Goal: Answer question/provide support: Share knowledge or assist other users

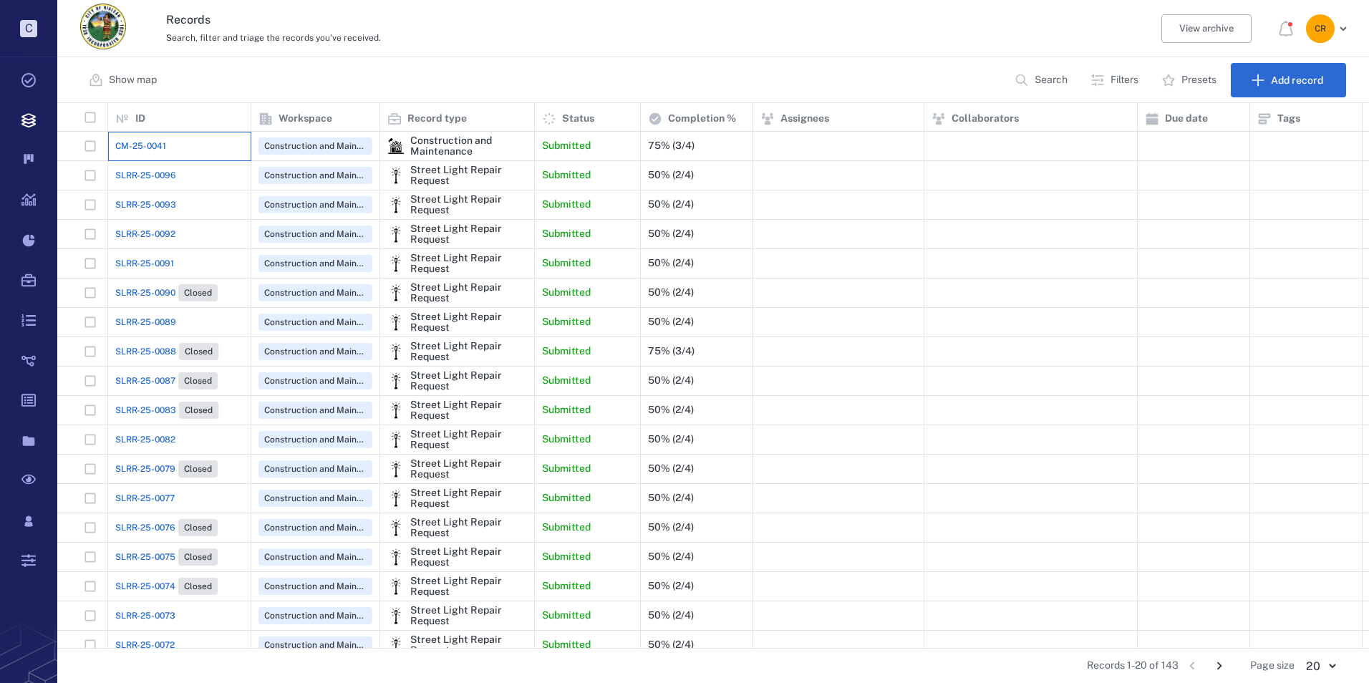
click at [166, 151] on div "CM-25-0041" at bounding box center [179, 146] width 128 height 29
drag, startPoint x: 166, startPoint y: 151, endPoint x: 154, endPoint y: 145, distance: 13.5
click at [154, 145] on span "CM-25-0041" at bounding box center [140, 146] width 51 height 13
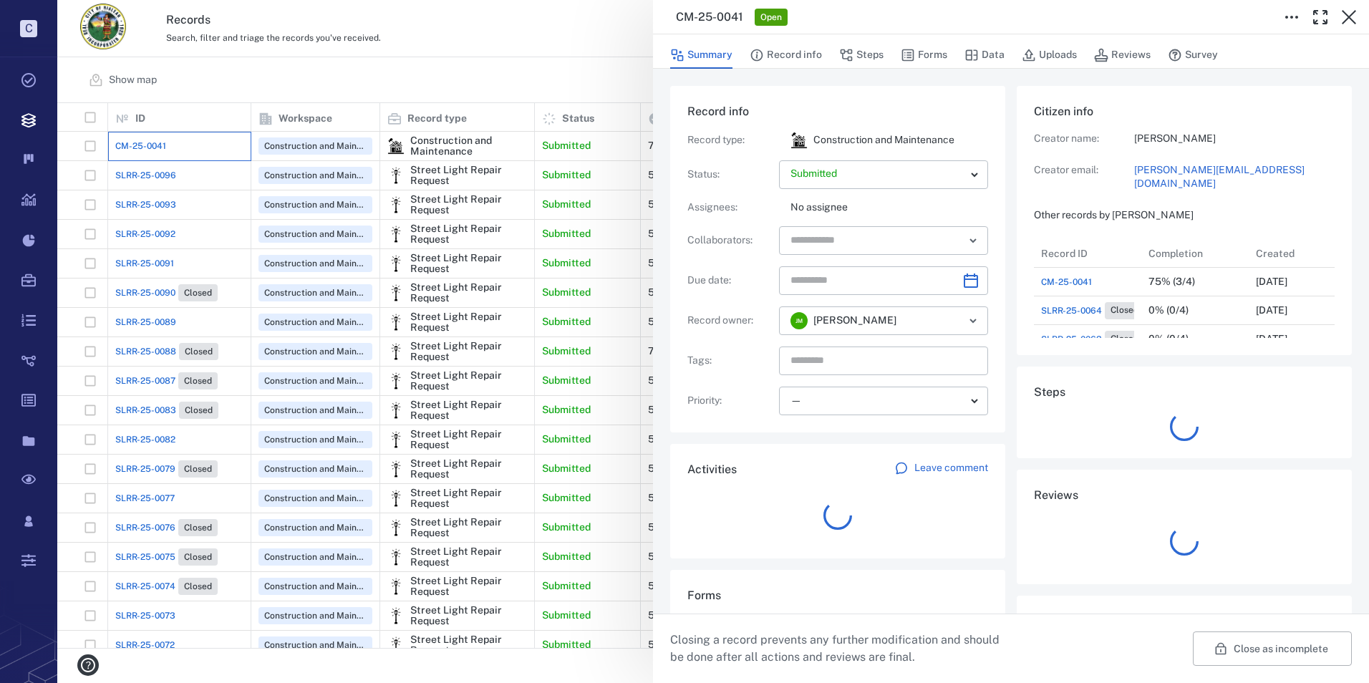
scroll to position [11, 11]
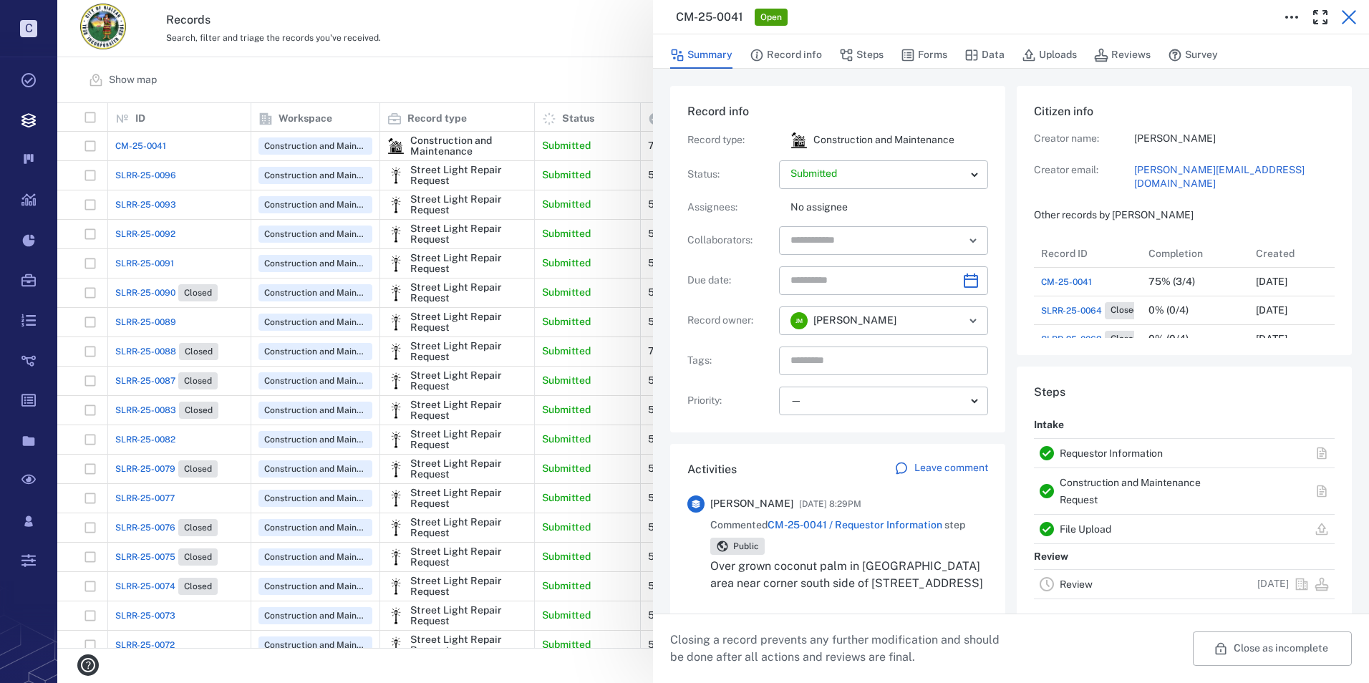
click at [1344, 14] on icon "button" at bounding box center [1348, 17] width 17 height 17
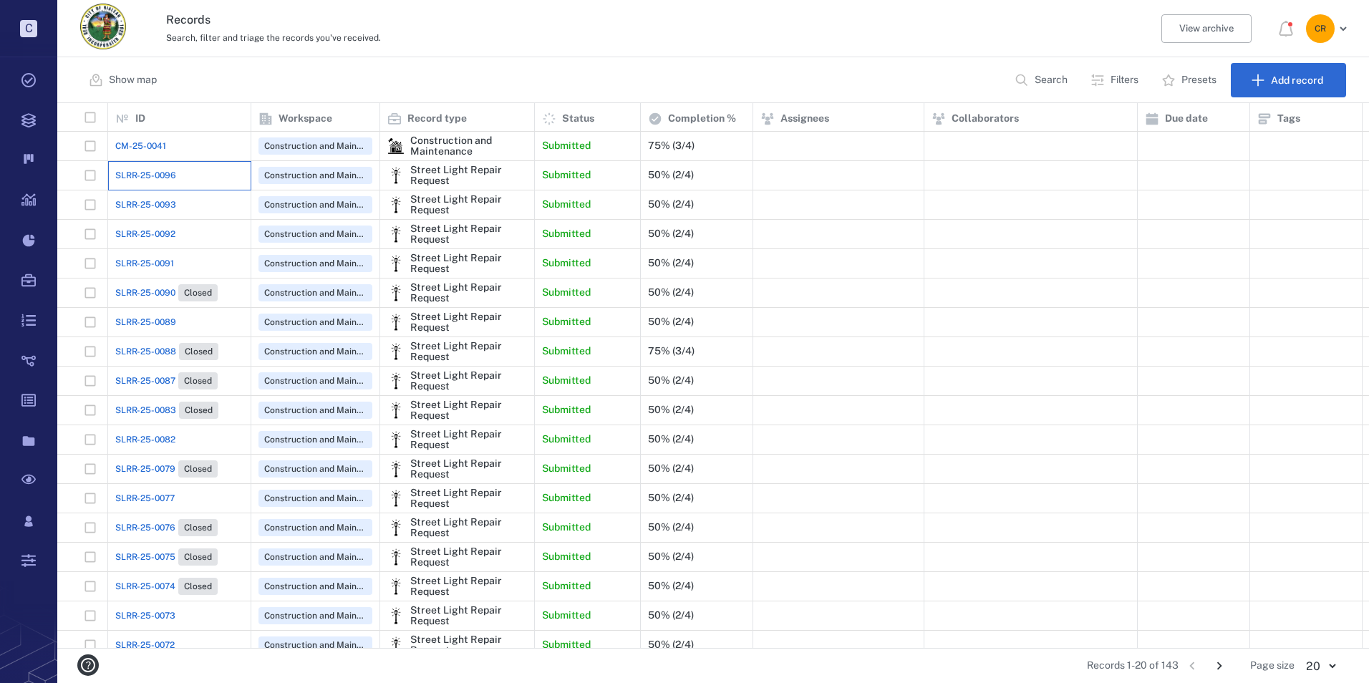
click at [153, 165] on div "SLRR-25-0096" at bounding box center [179, 175] width 128 height 29
drag, startPoint x: 153, startPoint y: 165, endPoint x: 169, endPoint y: 175, distance: 18.3
click at [169, 175] on span "SLRR-25-0096" at bounding box center [145, 175] width 61 height 13
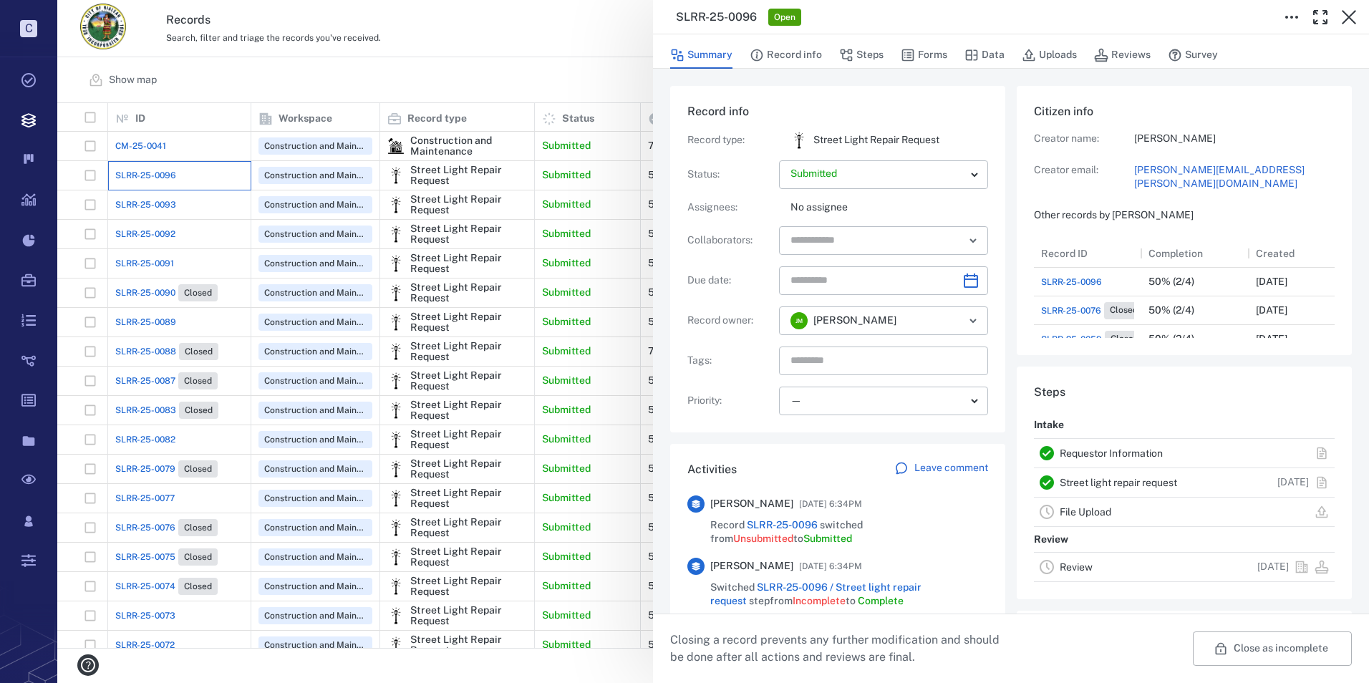
scroll to position [172, 274]
click at [929, 54] on button "Forms" at bounding box center [924, 55] width 47 height 27
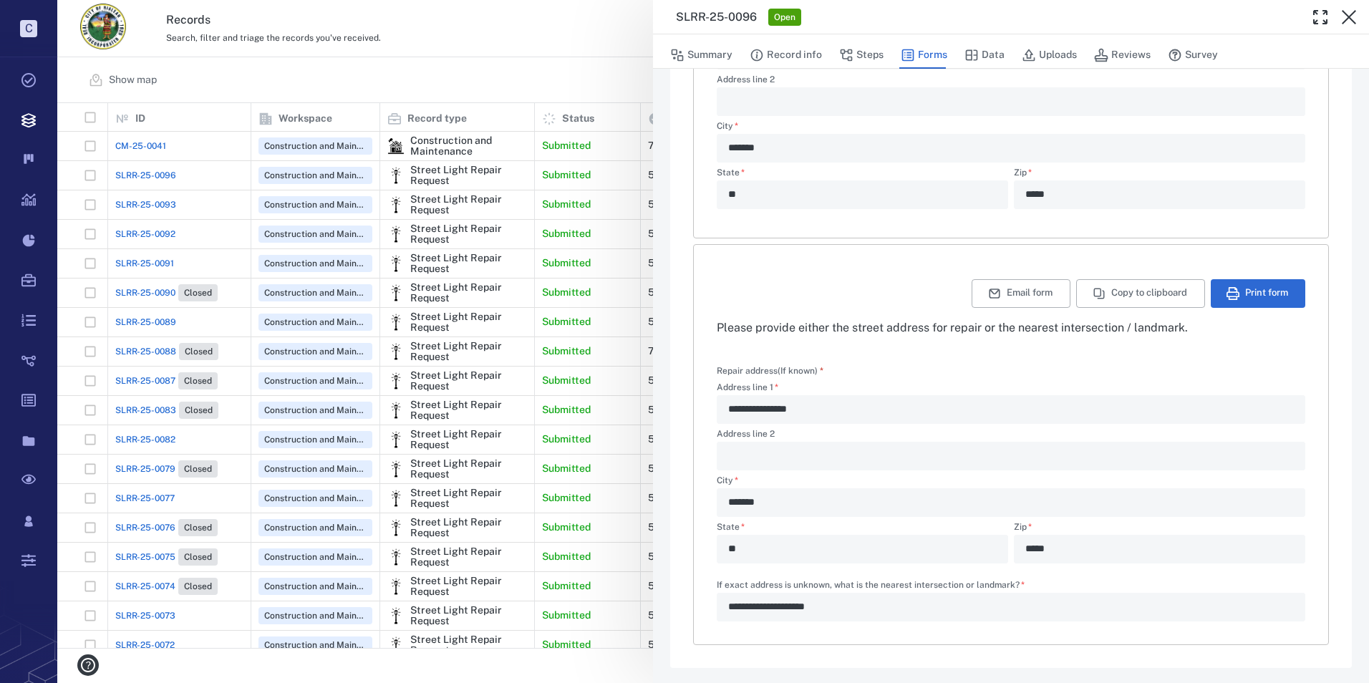
scroll to position [335, 0]
click at [1343, 18] on icon "button" at bounding box center [1348, 17] width 17 height 17
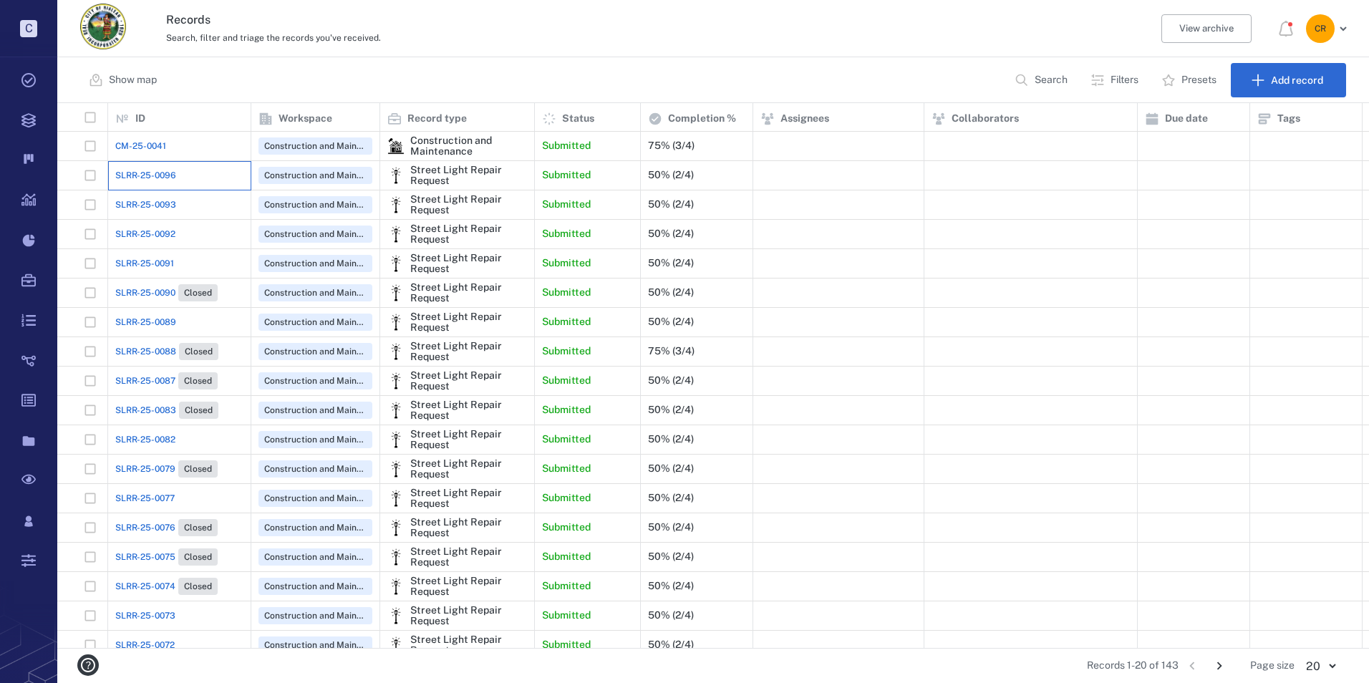
click at [178, 177] on div "SLRR-25-0096" at bounding box center [179, 175] width 128 height 29
click at [148, 179] on span "SLRR-25-0096" at bounding box center [145, 175] width 61 height 13
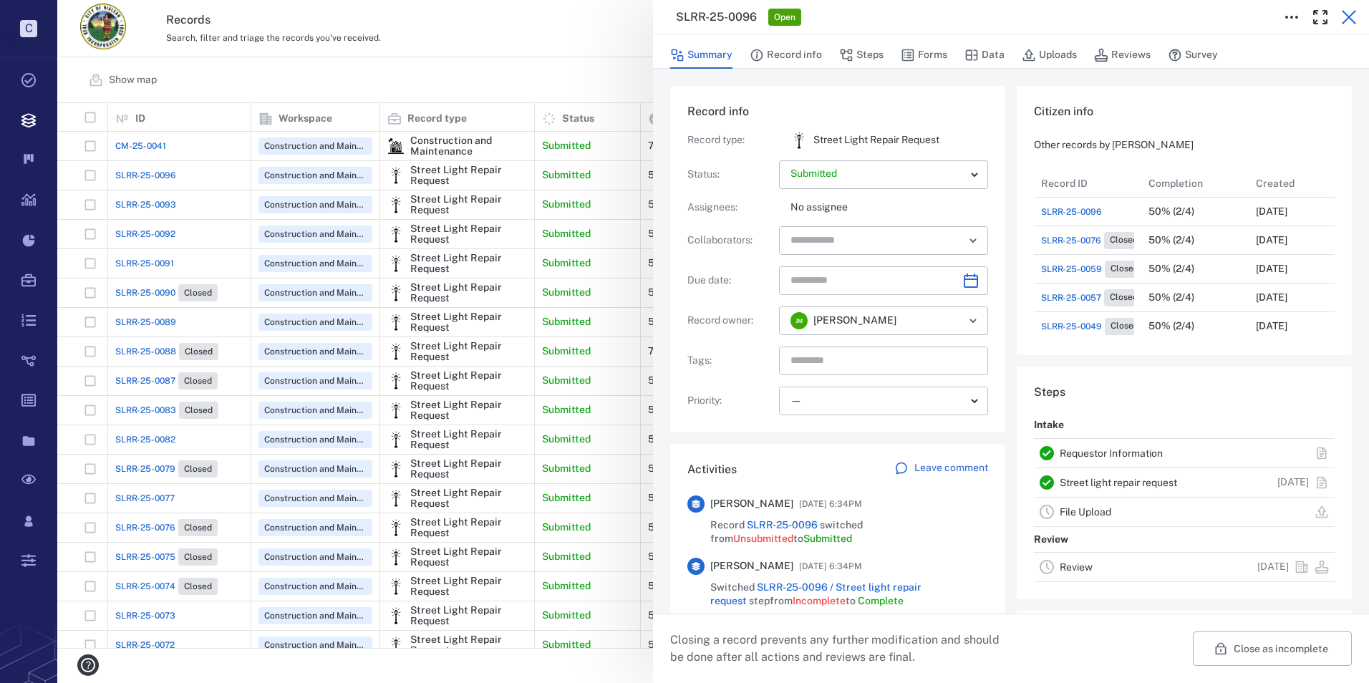
click at [1350, 13] on icon "button" at bounding box center [1348, 17] width 17 height 17
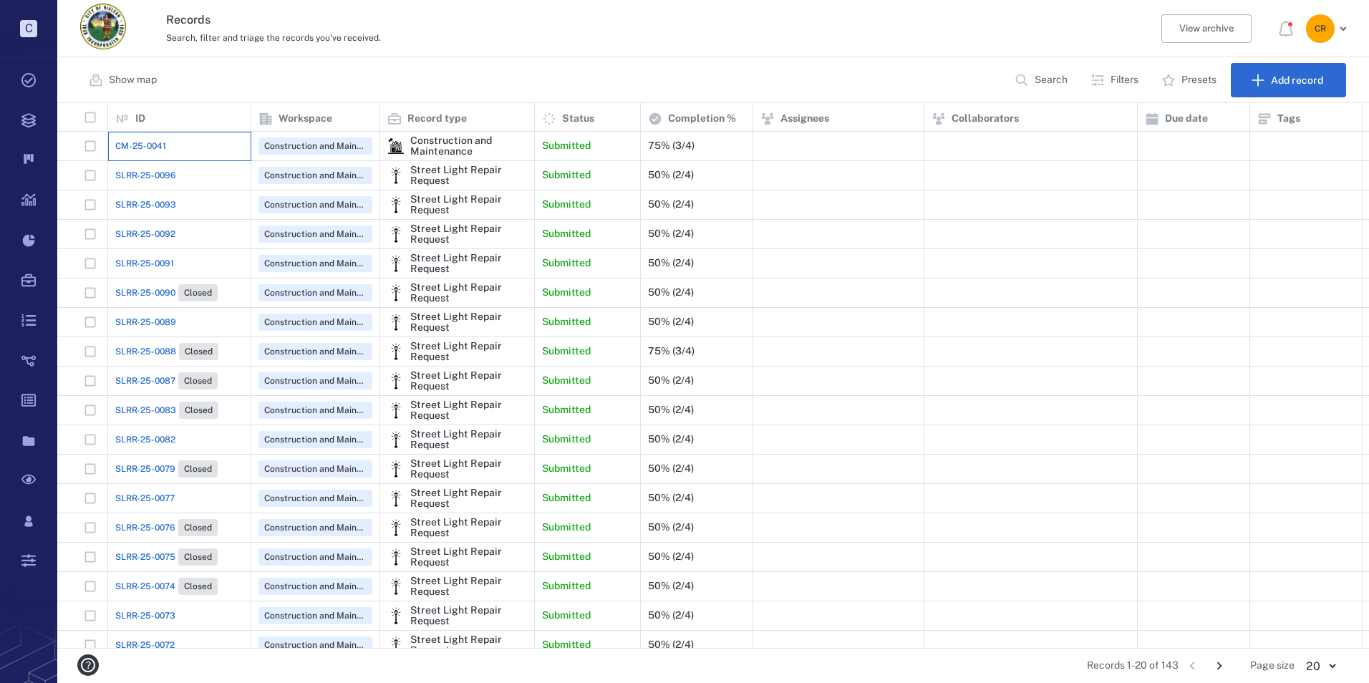
click at [168, 146] on div "CM-25-0041" at bounding box center [179, 146] width 128 height 29
drag, startPoint x: 168, startPoint y: 146, endPoint x: 147, endPoint y: 149, distance: 20.3
click at [147, 149] on span "CM-25-0041" at bounding box center [140, 146] width 51 height 13
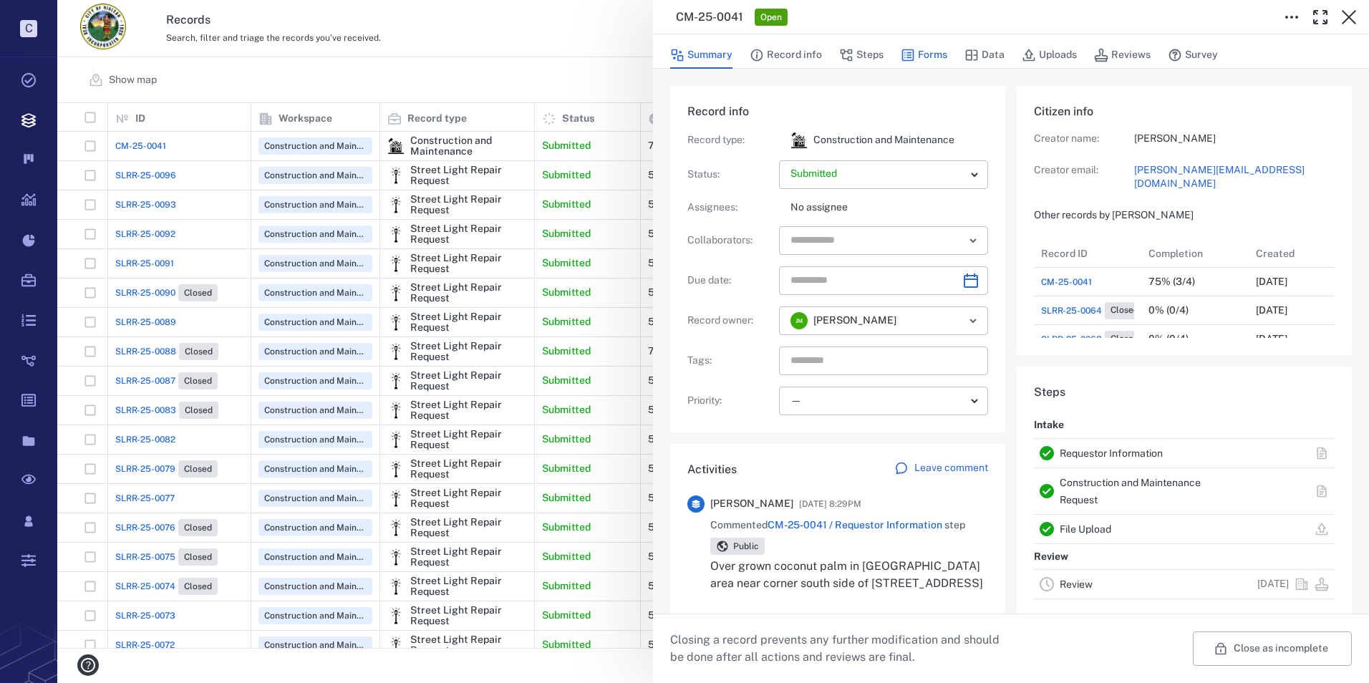
click at [908, 48] on icon "button" at bounding box center [908, 55] width 14 height 14
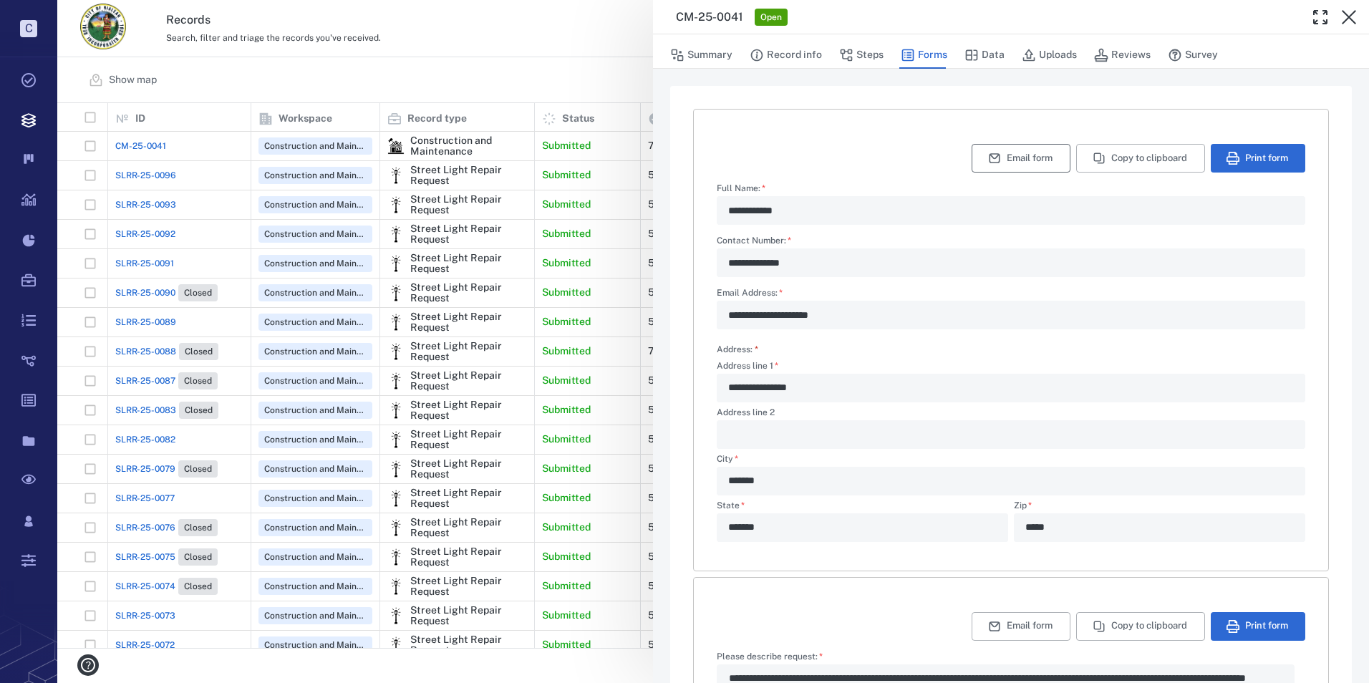
click at [1010, 160] on button "Email form" at bounding box center [1021, 158] width 99 height 29
type textarea "*"
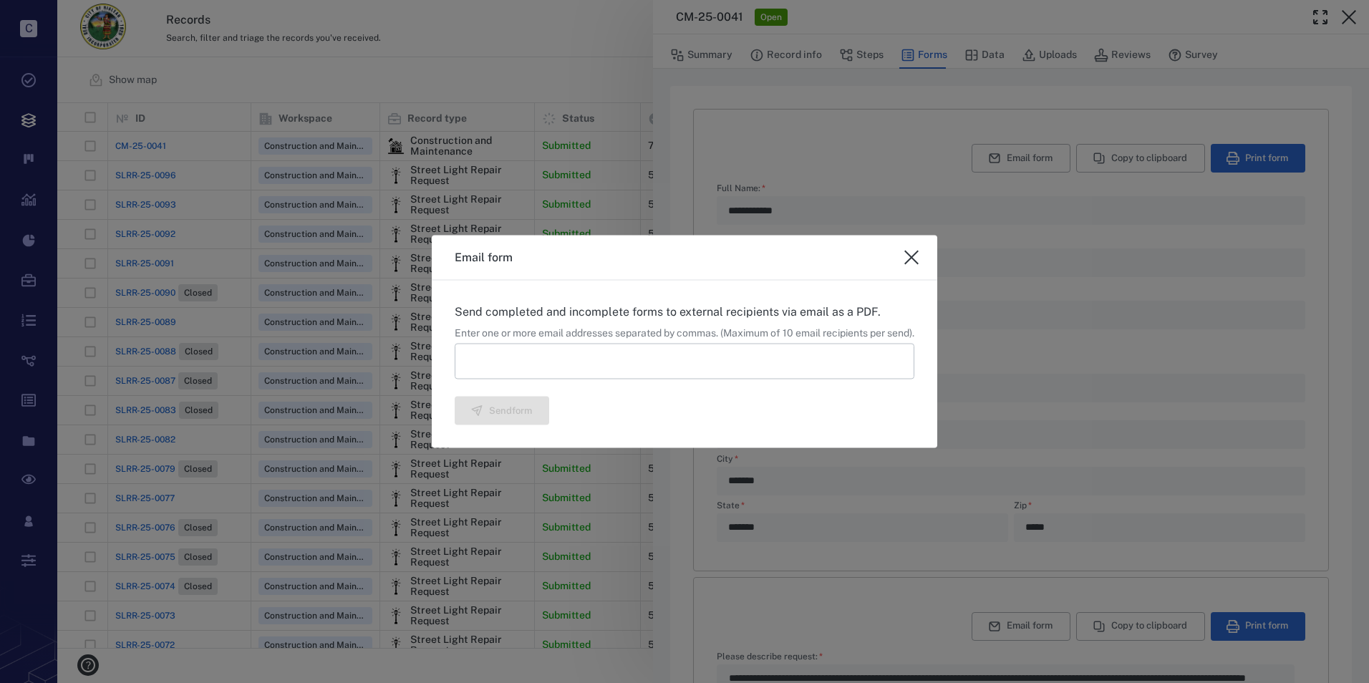
click at [528, 364] on input at bounding box center [685, 361] width 460 height 36
type input "*"
click at [920, 258] on icon "close" at bounding box center [911, 257] width 17 height 17
type textarea "*"
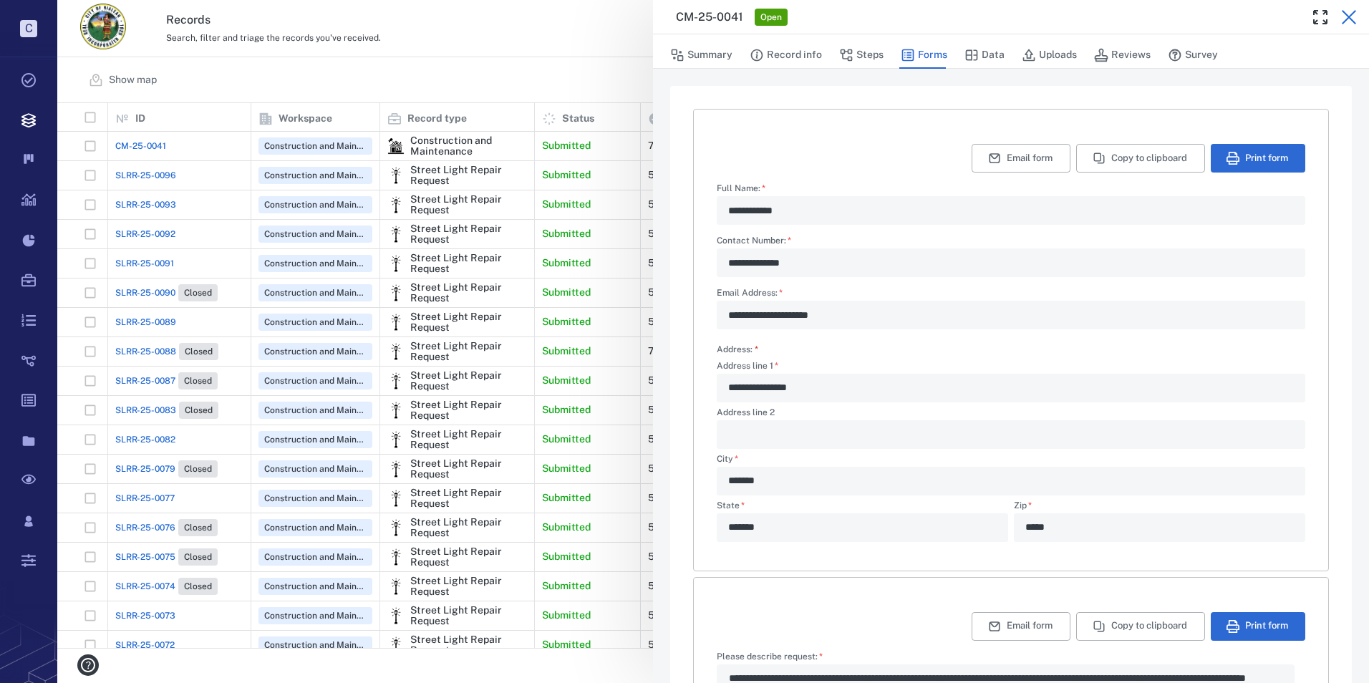
click at [1344, 17] on icon "button" at bounding box center [1348, 17] width 17 height 17
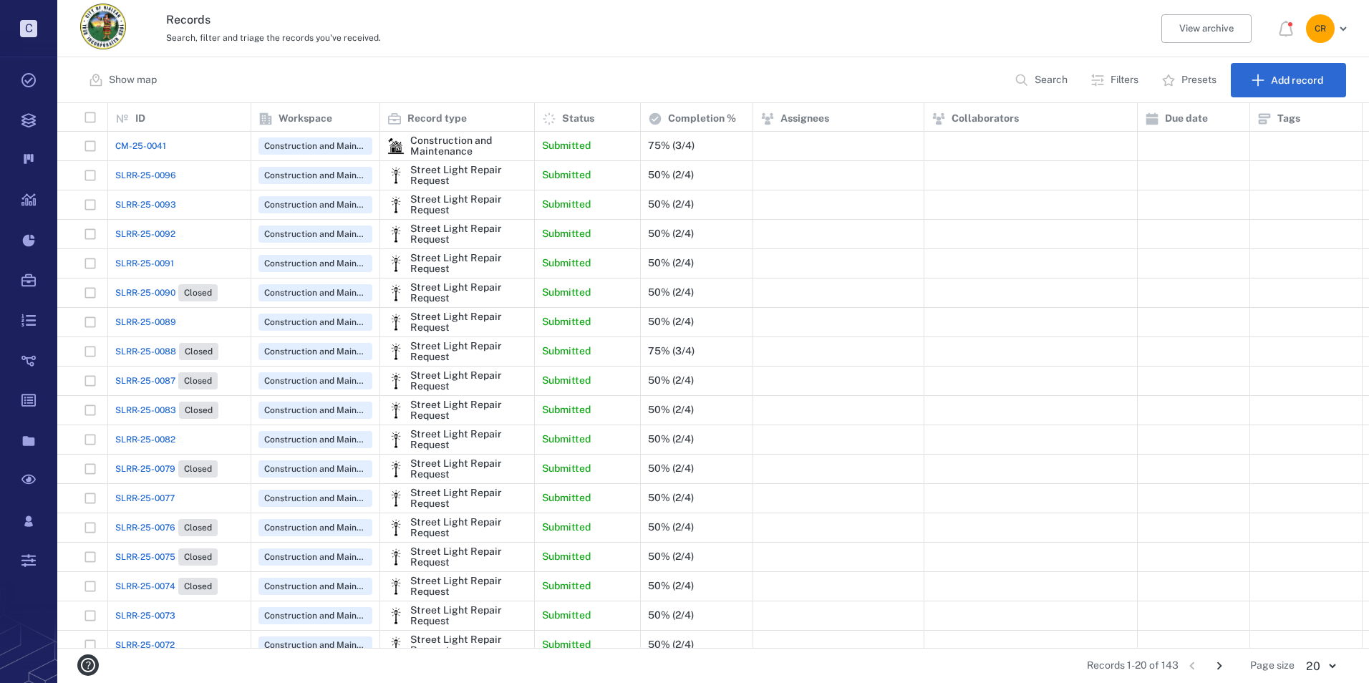
click at [130, 144] on span "CM-25-0041" at bounding box center [140, 146] width 51 height 13
drag, startPoint x: 130, startPoint y: 144, endPoint x: 158, endPoint y: 145, distance: 28.0
click at [158, 145] on span "CM-25-0041" at bounding box center [140, 146] width 51 height 13
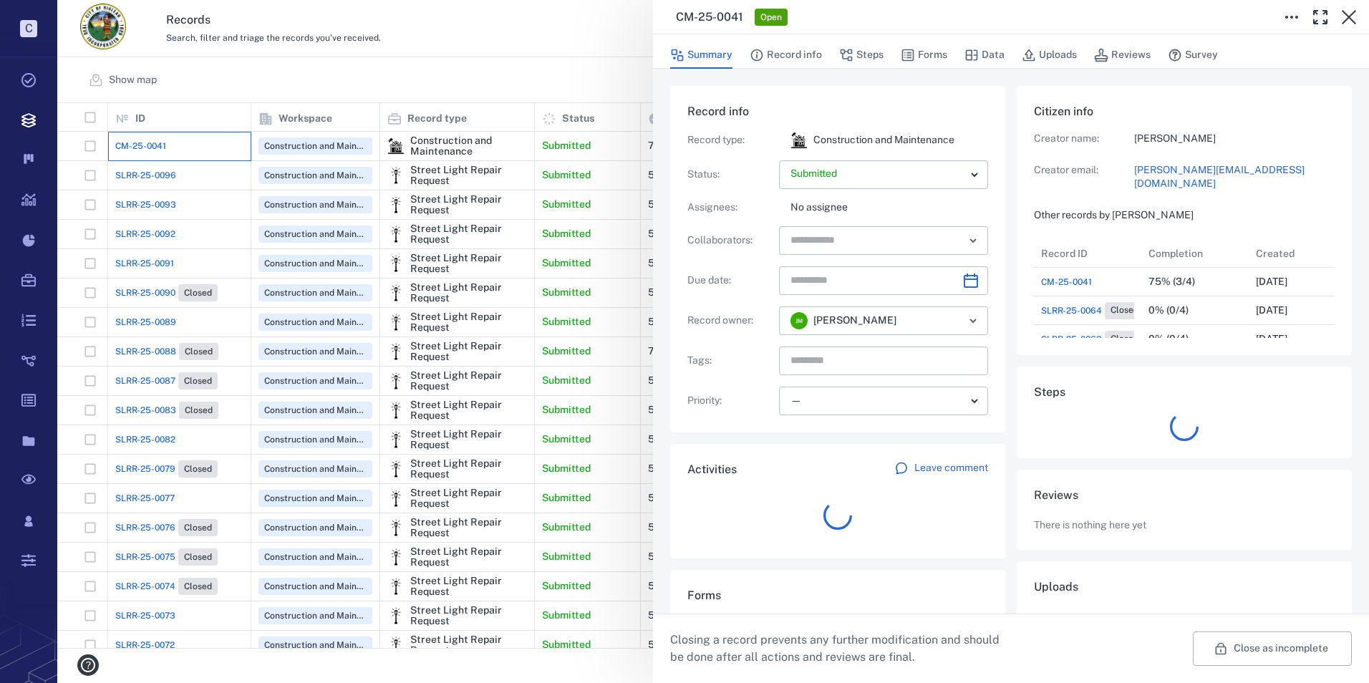
scroll to position [115, 274]
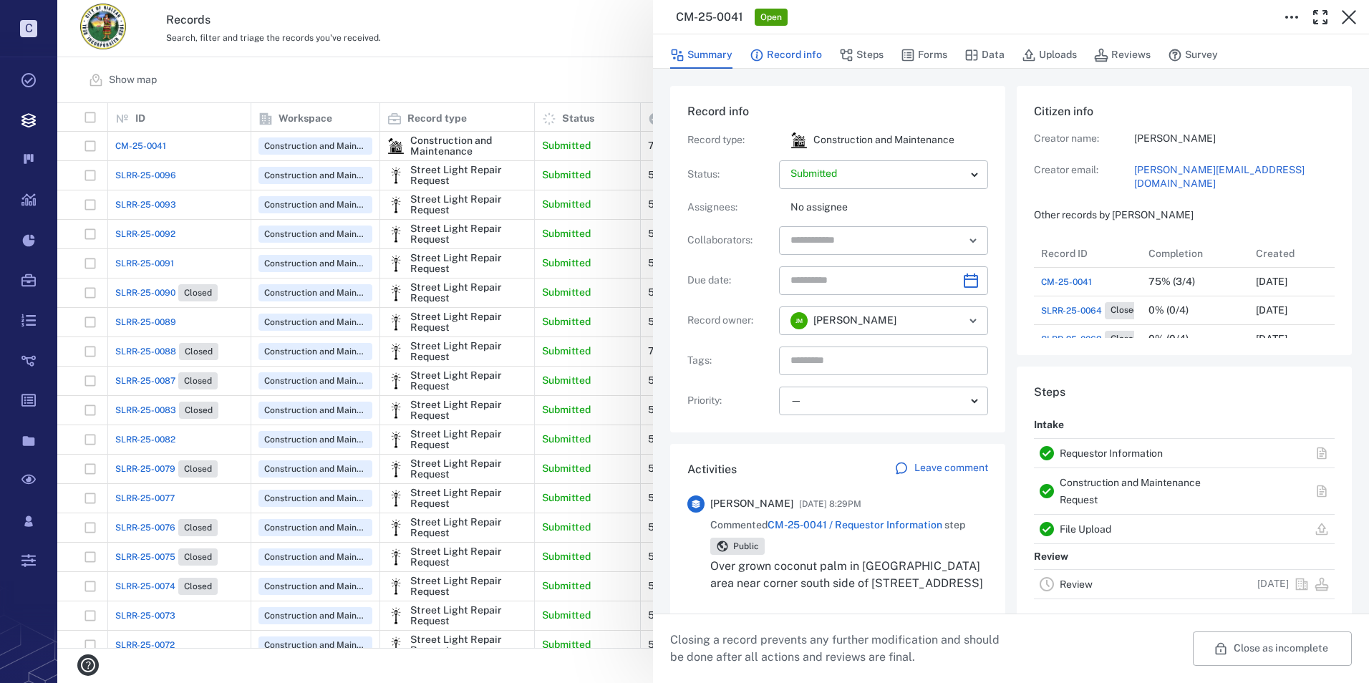
click at [774, 57] on button "Record info" at bounding box center [786, 55] width 72 height 27
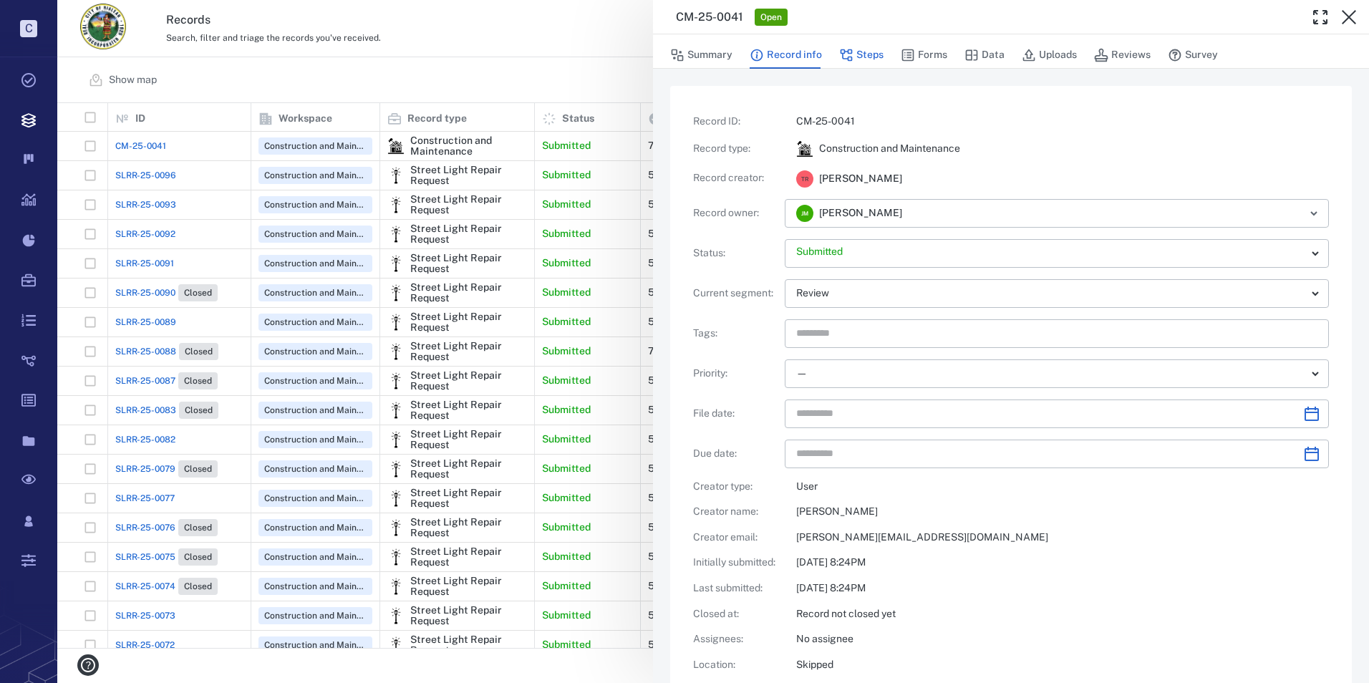
click at [871, 48] on button "Steps" at bounding box center [861, 55] width 44 height 27
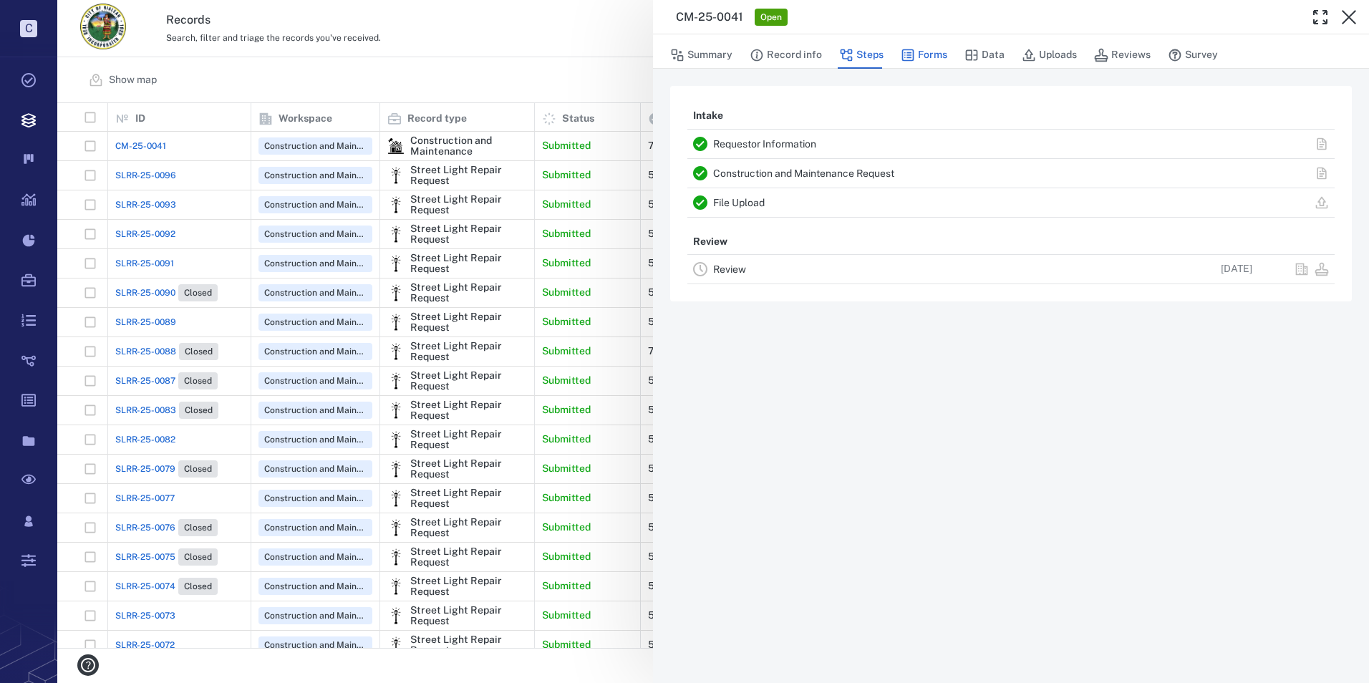
click at [918, 55] on button "Forms" at bounding box center [924, 55] width 47 height 27
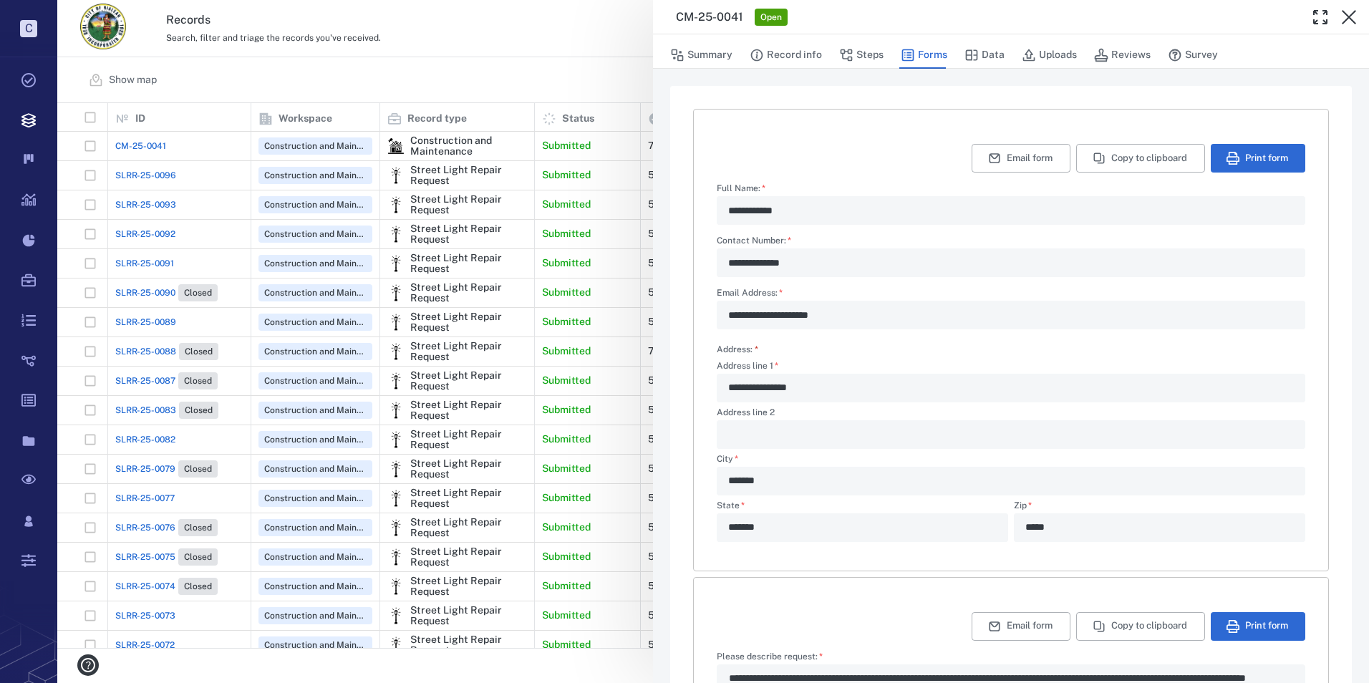
type textarea "*"
click at [843, 53] on icon "button" at bounding box center [847, 55] width 12 height 12
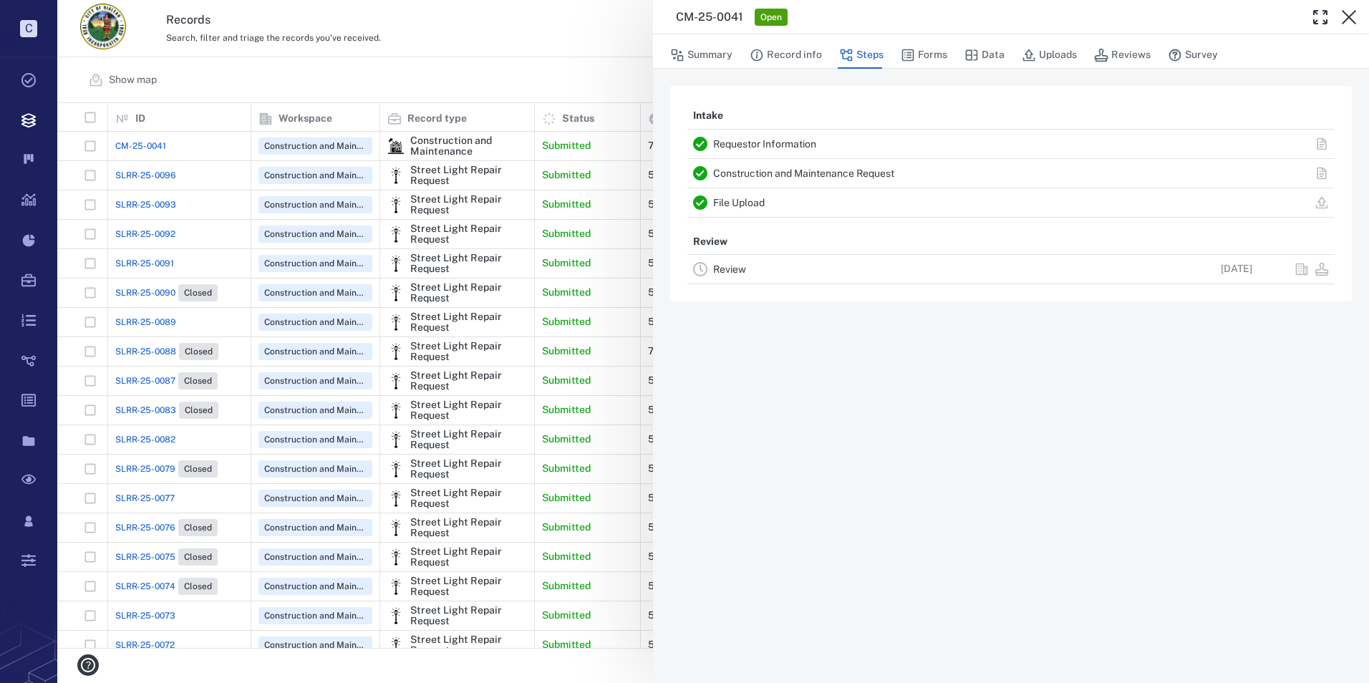
click at [727, 265] on link "Review" at bounding box center [729, 268] width 33 height 11
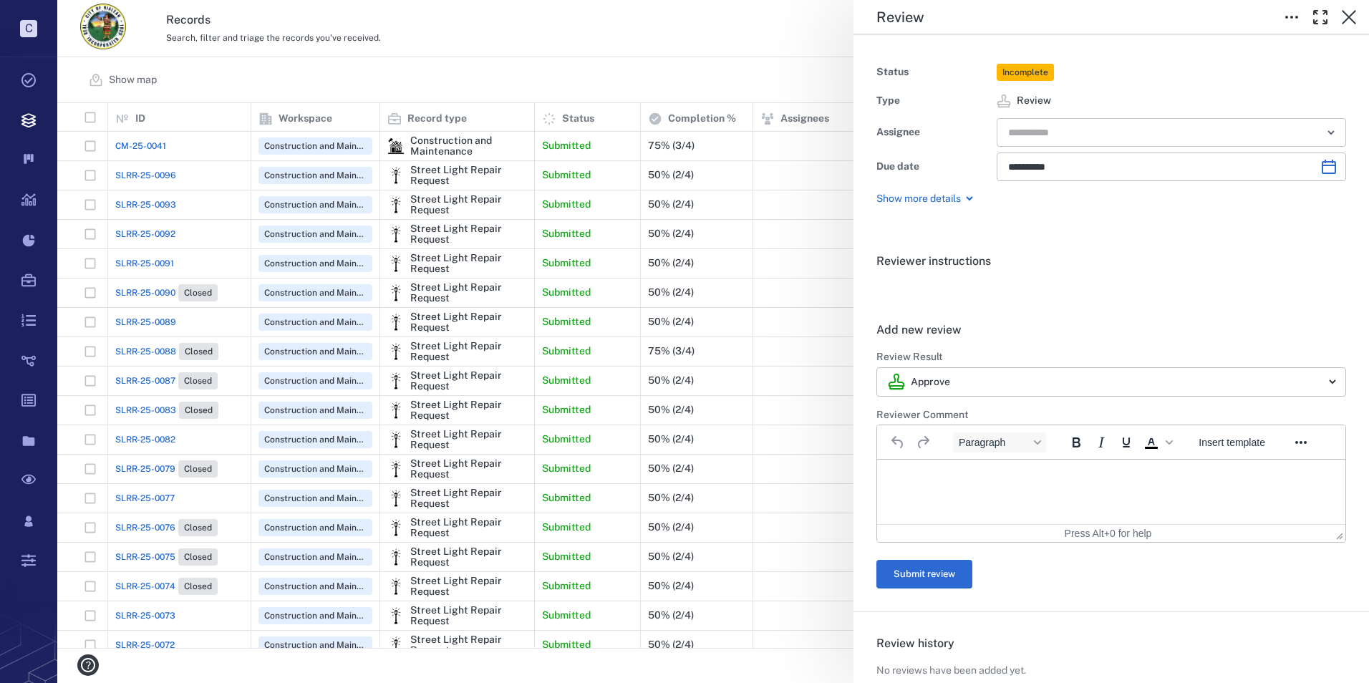
click at [1324, 134] on icon "Open" at bounding box center [1330, 132] width 17 height 17
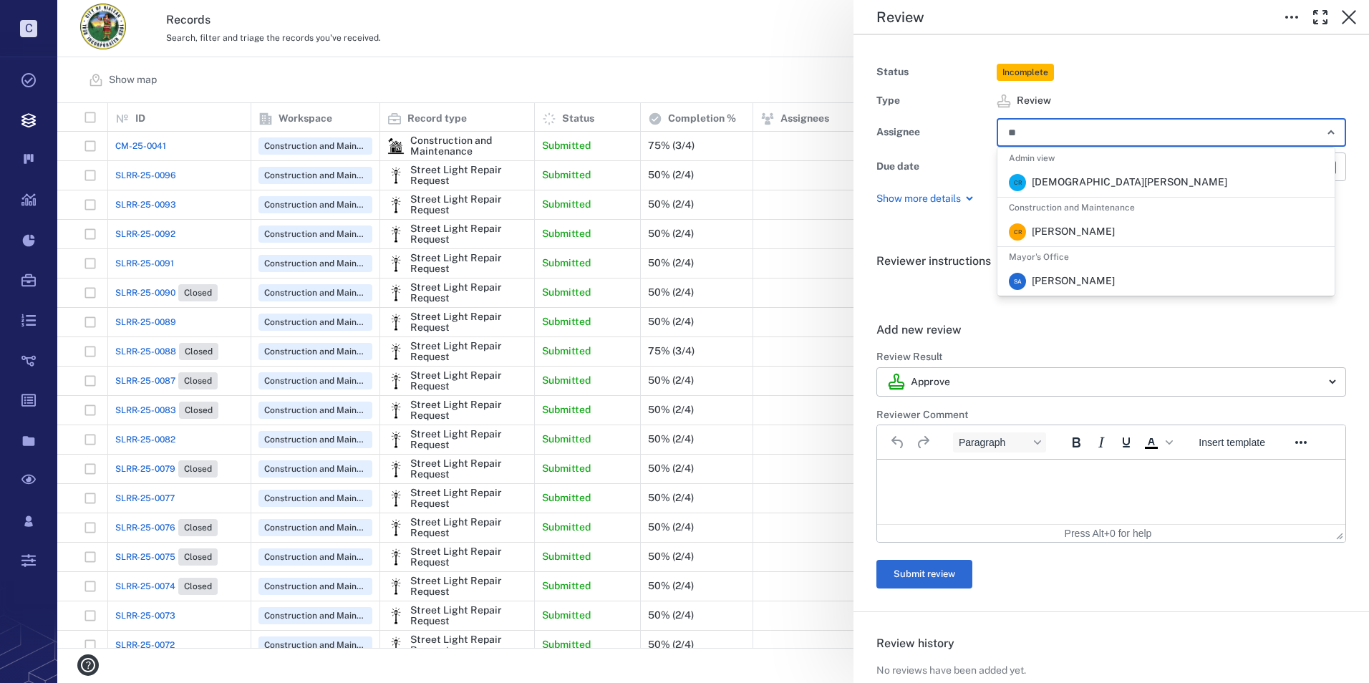
type input "*"
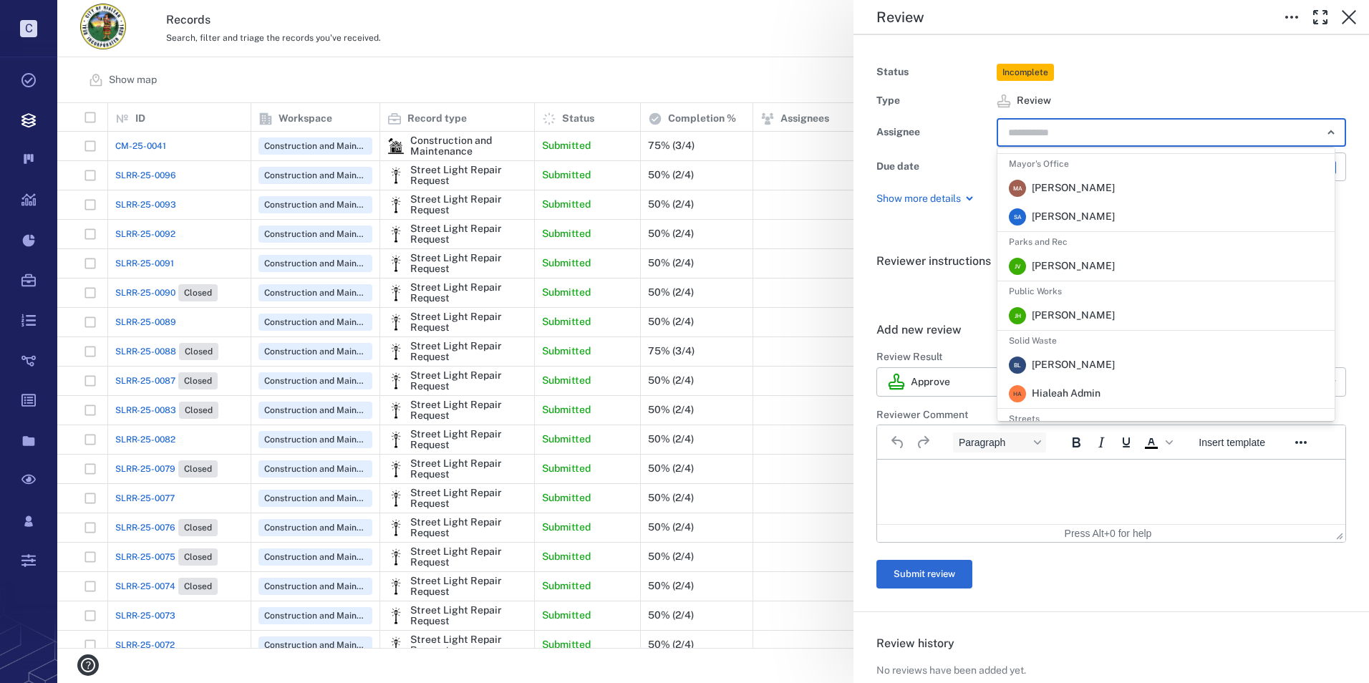
scroll to position [351, 0]
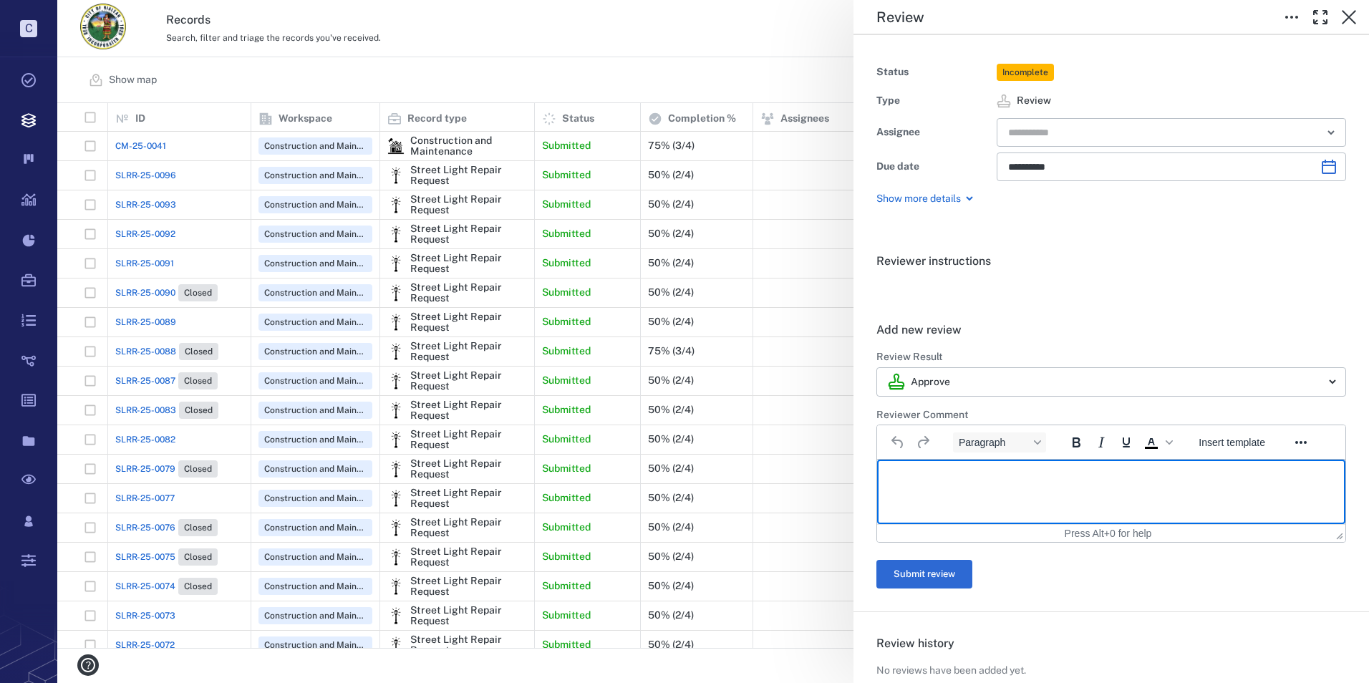
click at [1057, 495] on html at bounding box center [1111, 478] width 468 height 36
click at [973, 199] on icon at bounding box center [969, 198] width 17 height 17
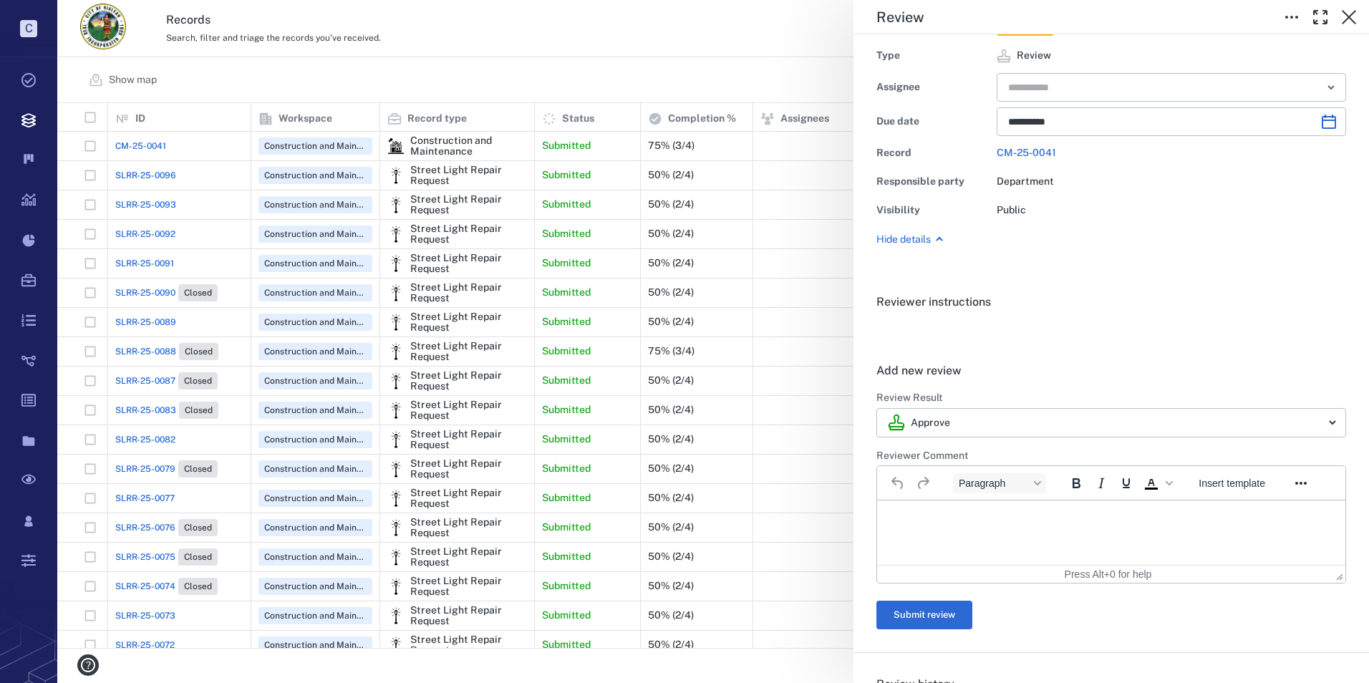
scroll to position [0, 0]
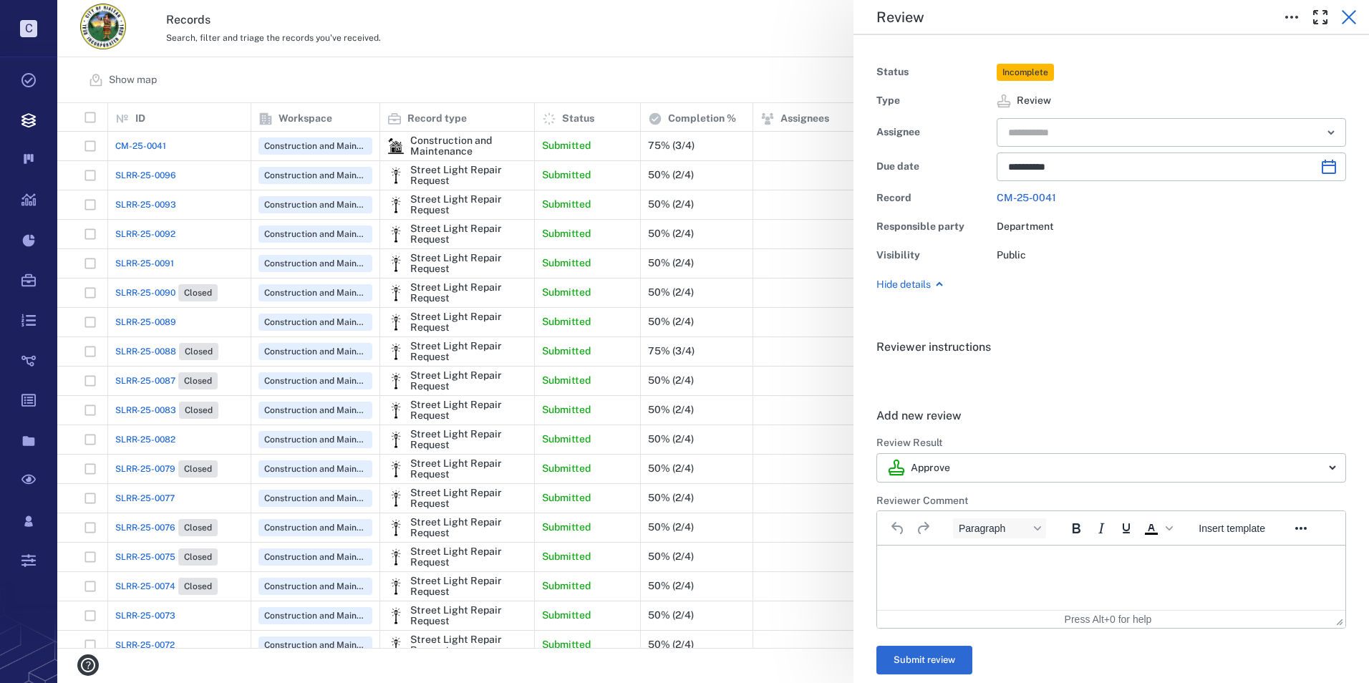
click at [1345, 15] on icon "button" at bounding box center [1348, 17] width 17 height 17
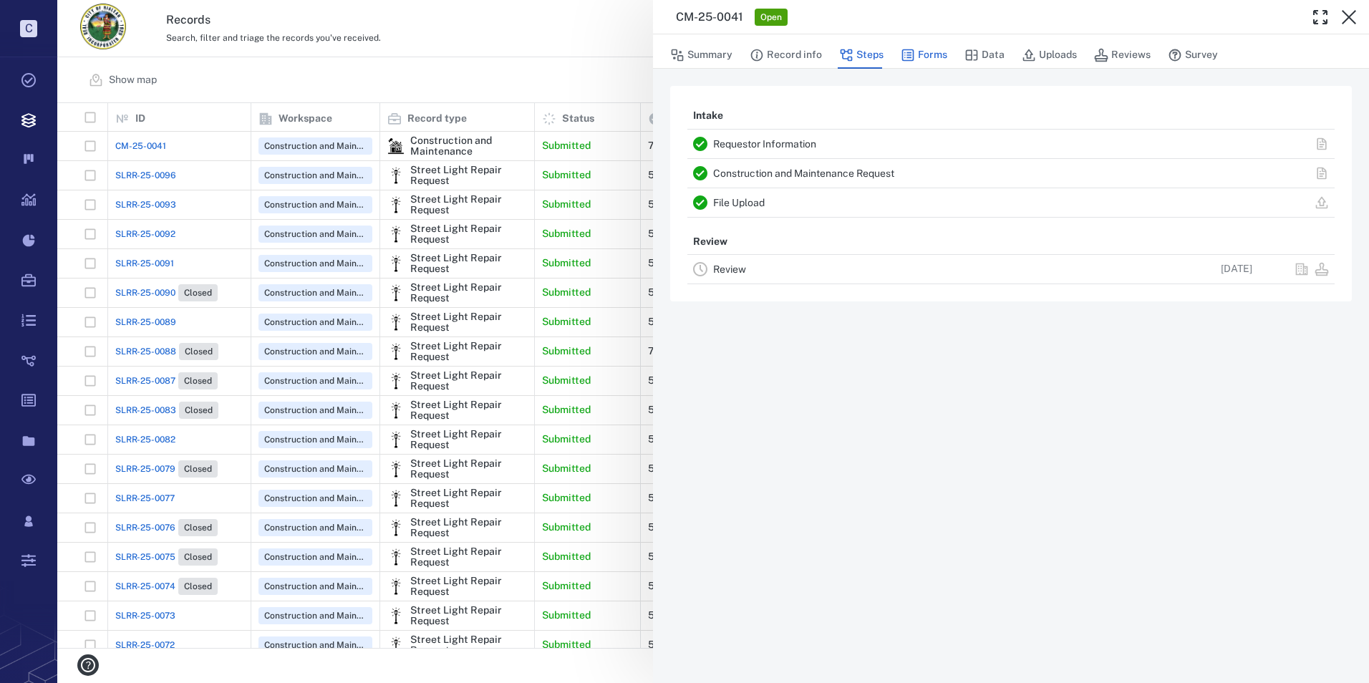
click at [929, 52] on button "Forms" at bounding box center [924, 55] width 47 height 27
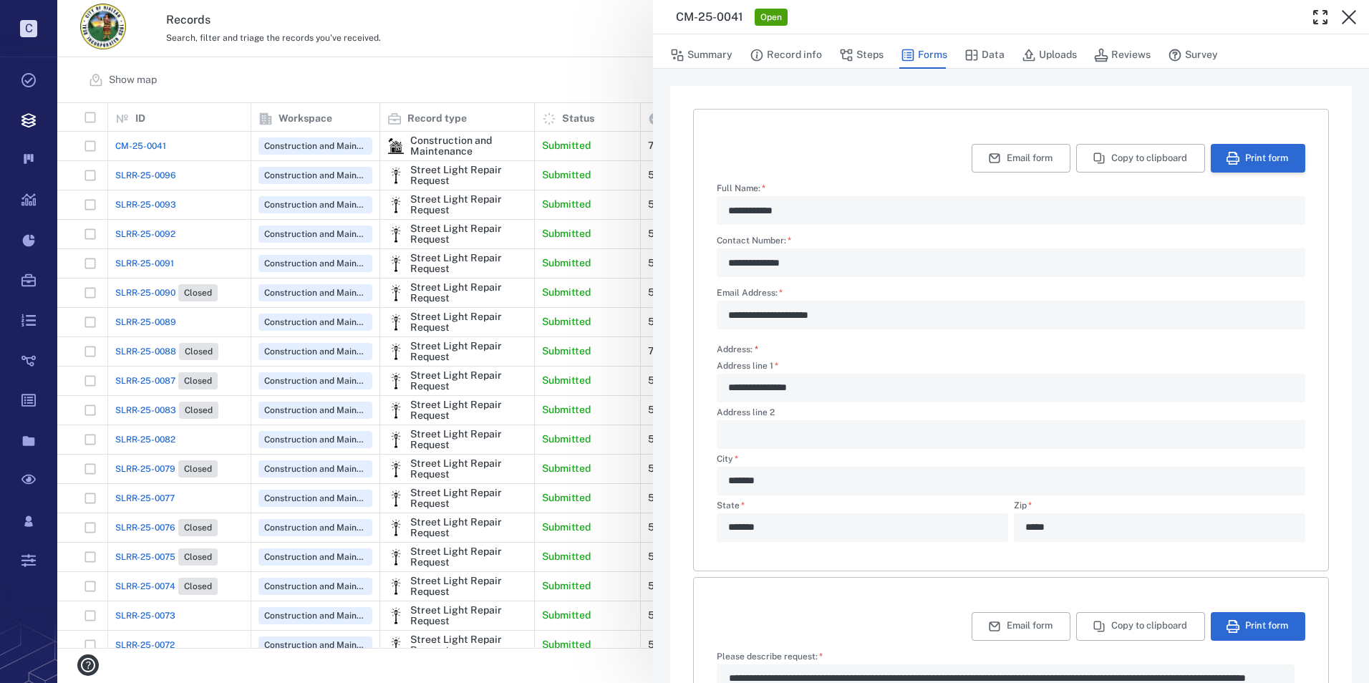
click at [1238, 157] on button "Print form" at bounding box center [1258, 158] width 95 height 29
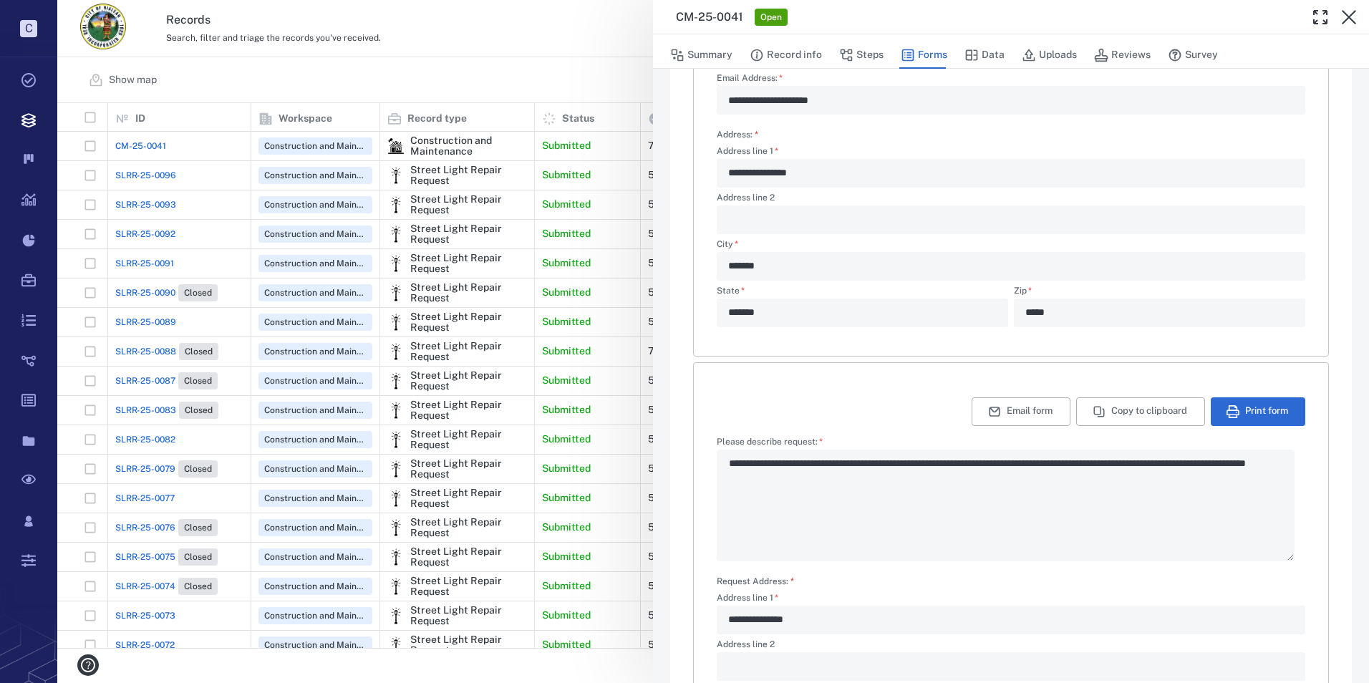
scroll to position [375, 0]
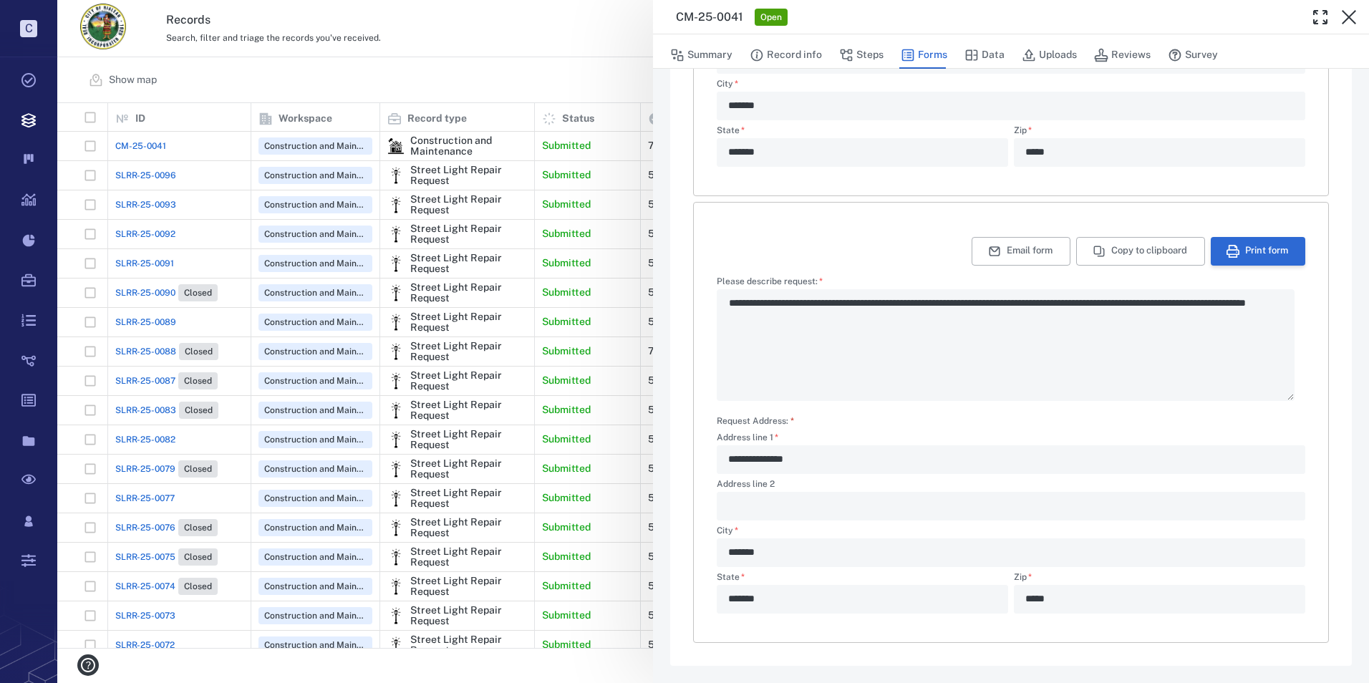
click at [1227, 246] on icon "button" at bounding box center [1233, 251] width 13 height 13
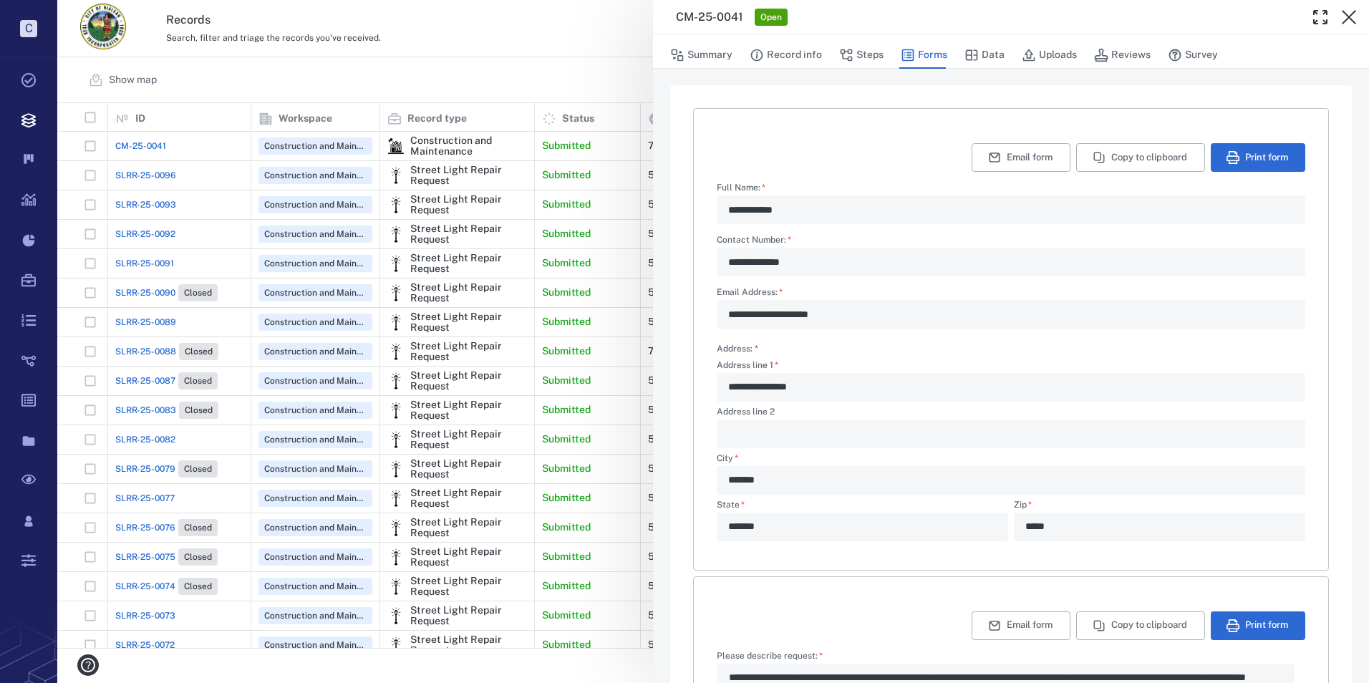
scroll to position [0, 0]
click at [714, 52] on button "Summary" at bounding box center [701, 55] width 62 height 27
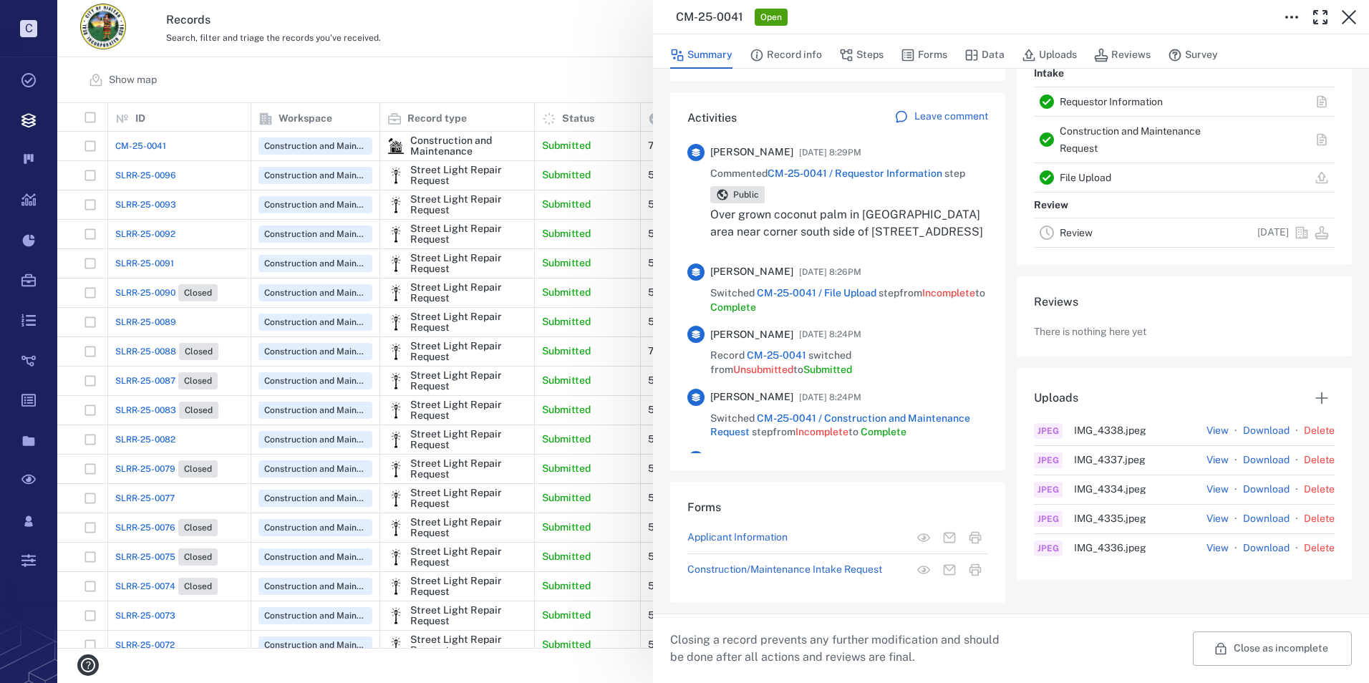
scroll to position [352, 0]
click at [934, 117] on p "Leave comment" at bounding box center [951, 116] width 74 height 14
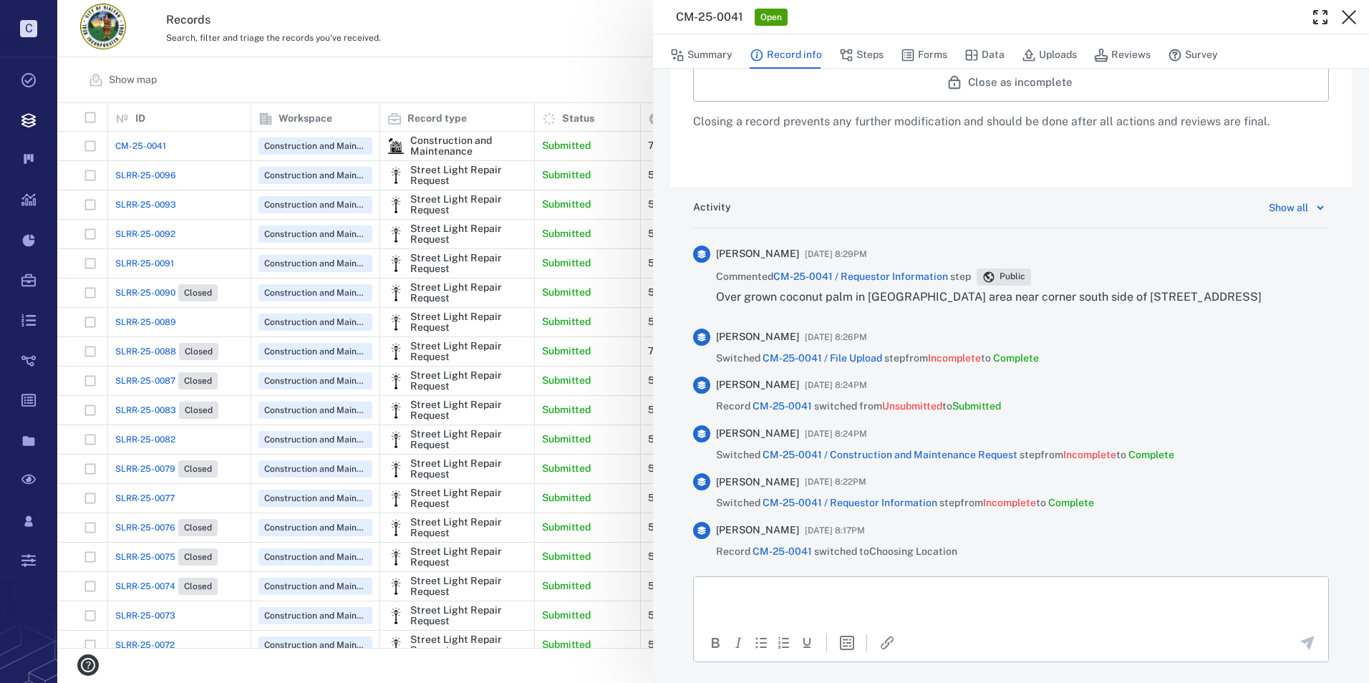
click at [824, 599] on p "Rich Text Area. Press ALT-0 for help." at bounding box center [1011, 594] width 610 height 13
click at [1299, 637] on icon "Send the comment" at bounding box center [1307, 642] width 17 height 17
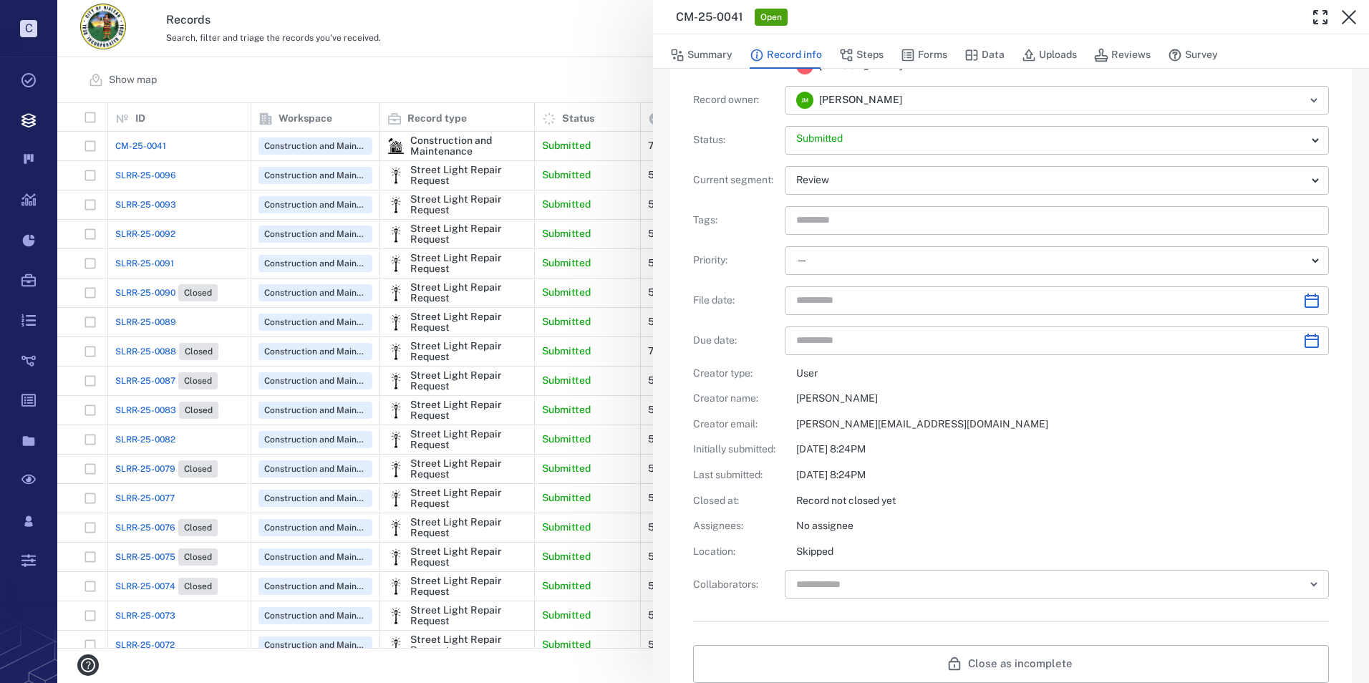
scroll to position [215, 0]
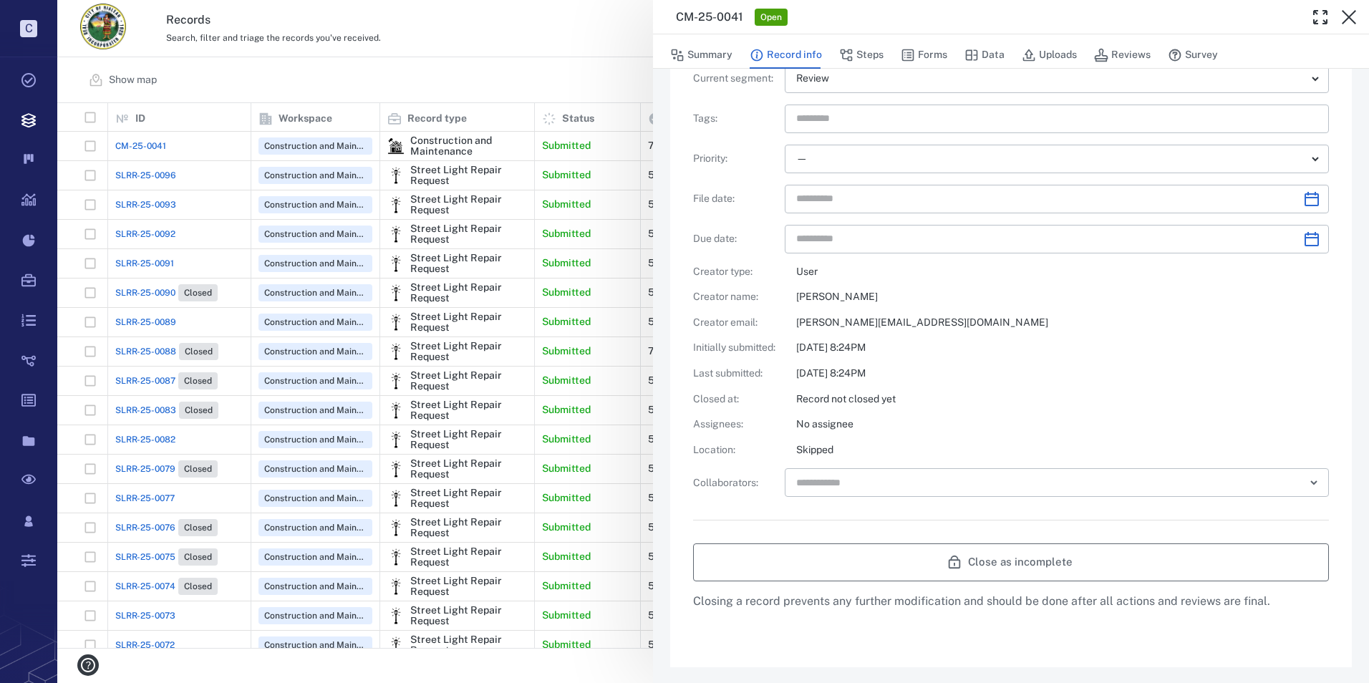
click at [957, 553] on button "Close as incomplete" at bounding box center [1011, 561] width 636 height 37
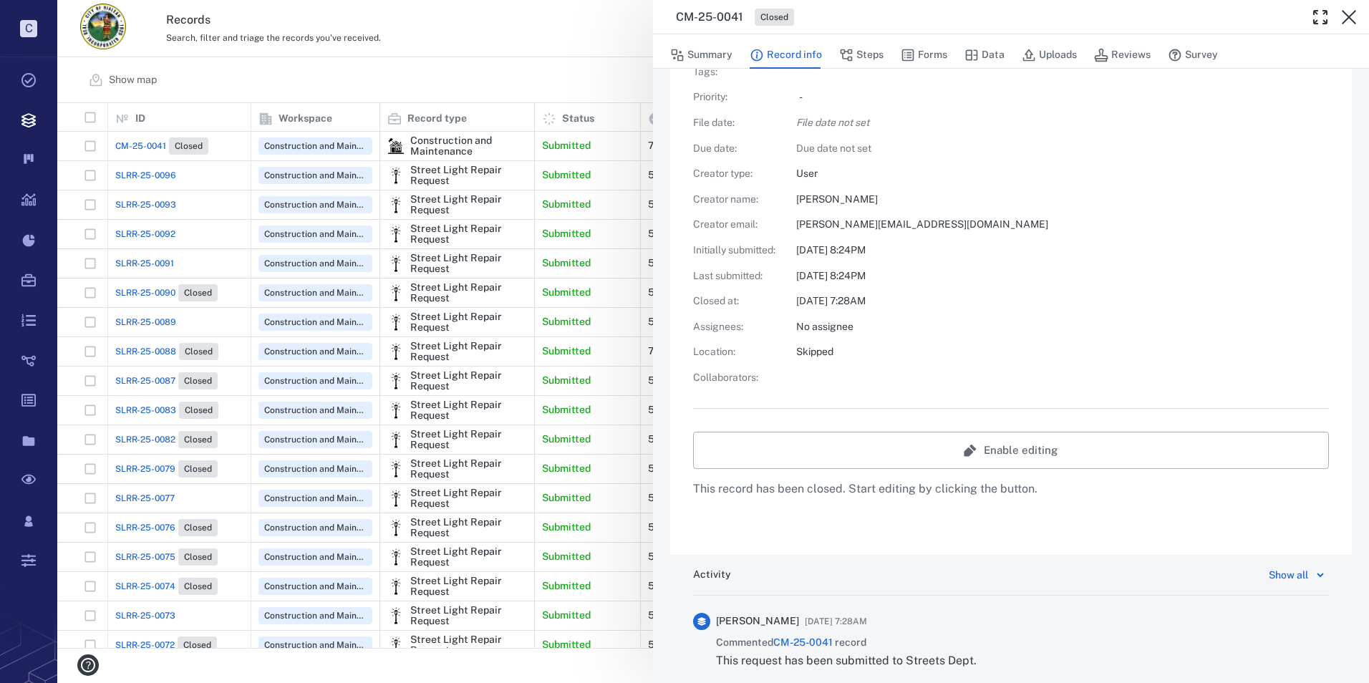
scroll to position [198, 0]
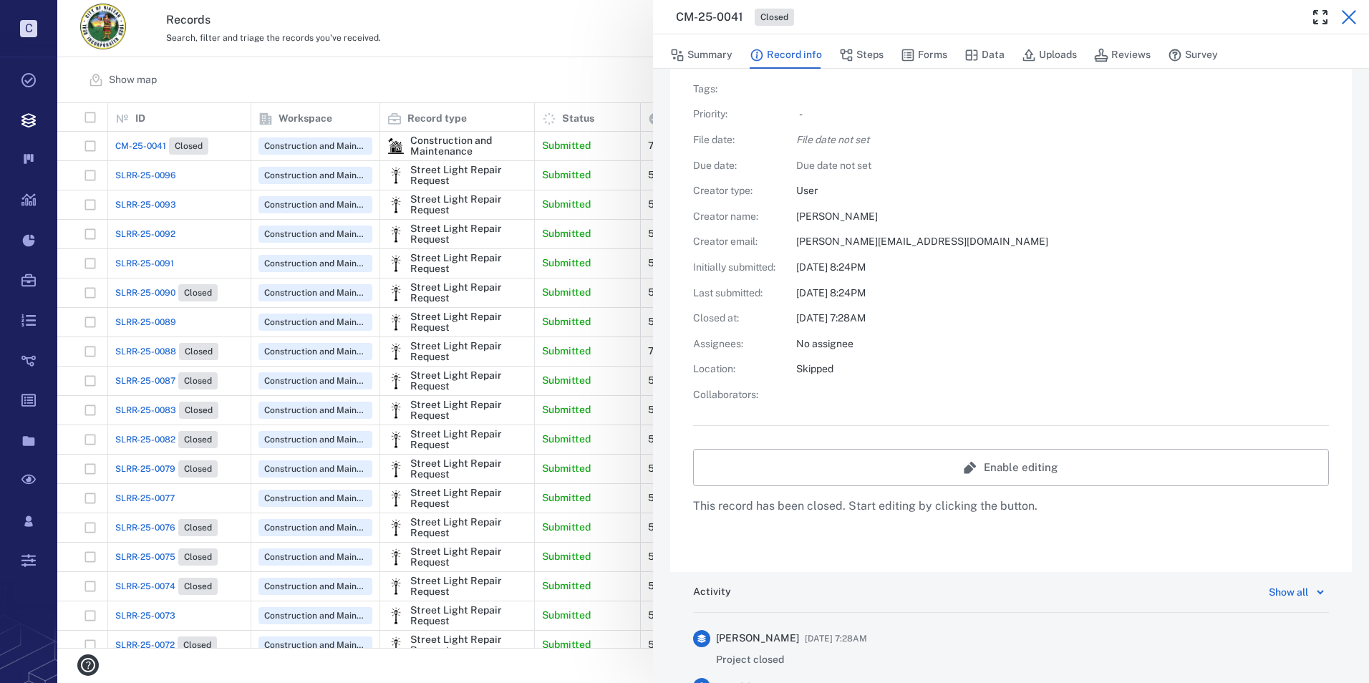
click at [1348, 24] on icon "button" at bounding box center [1348, 17] width 17 height 17
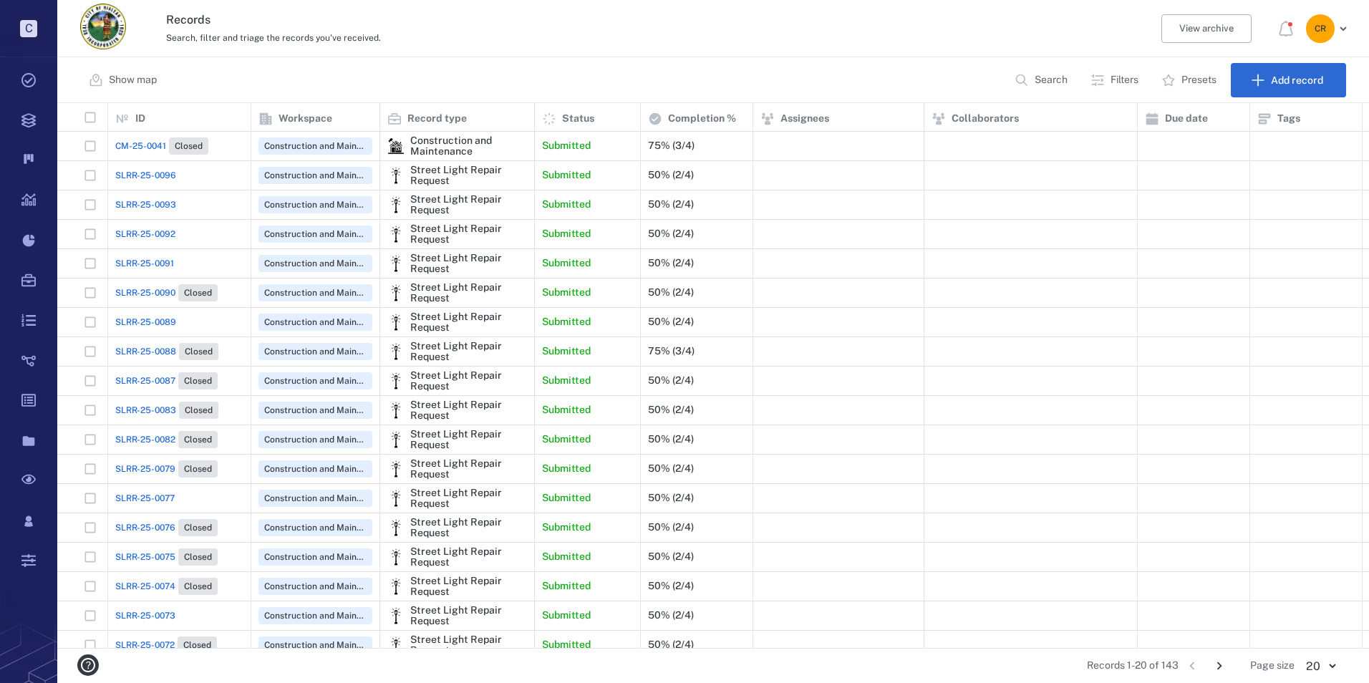
click at [137, 495] on span "SLRR-25-0077" at bounding box center [144, 498] width 59 height 13
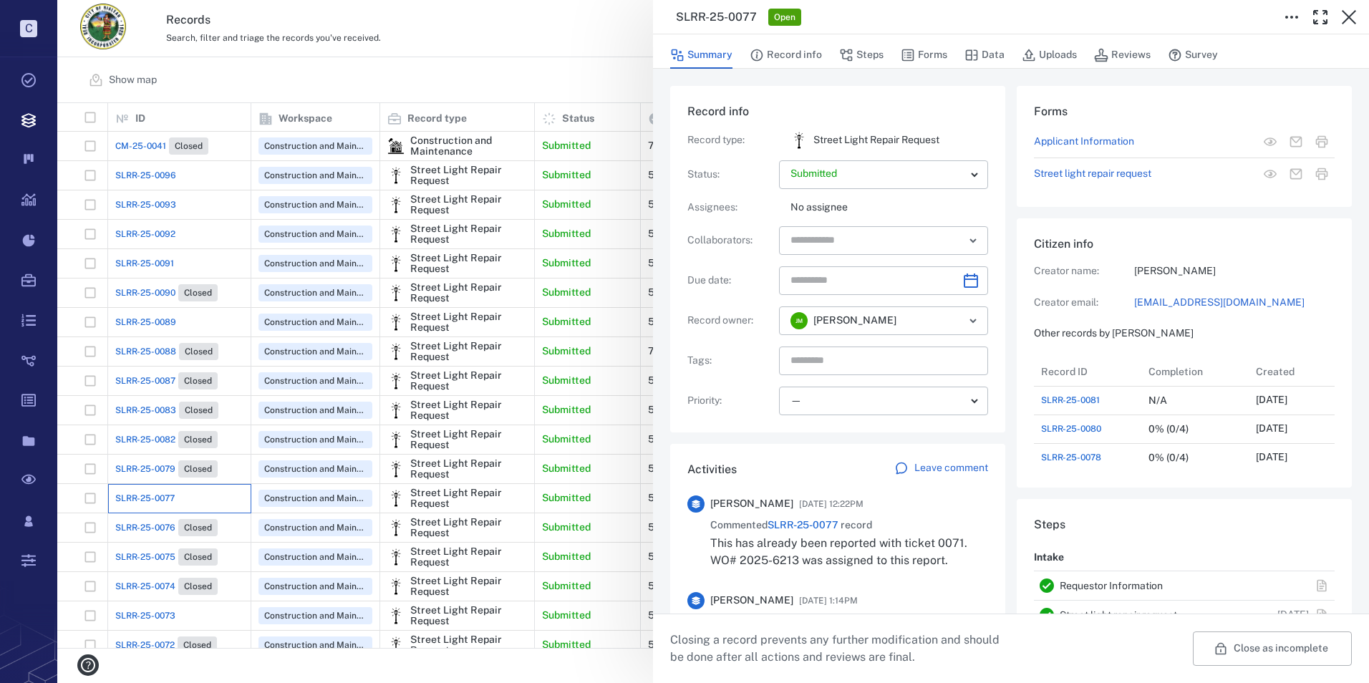
scroll to position [200, 274]
click at [1343, 24] on icon "button" at bounding box center [1349, 17] width 14 height 14
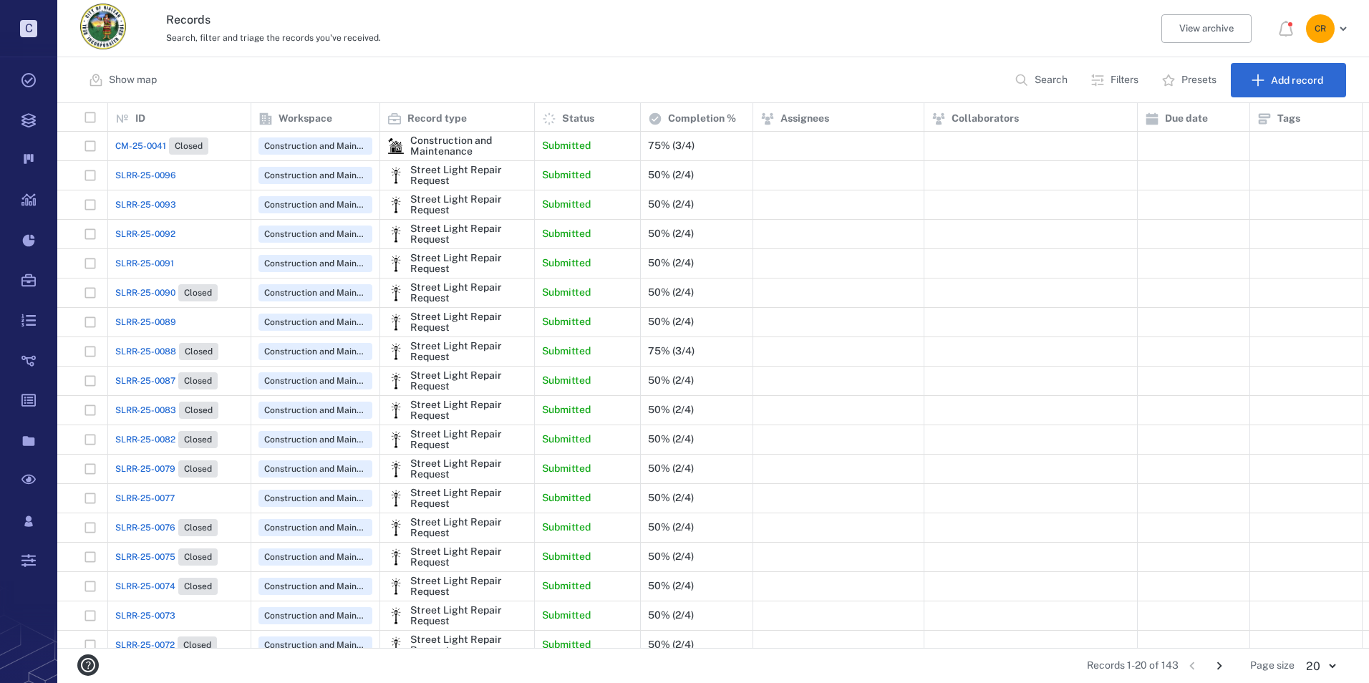
click at [135, 615] on span "SLRR-25-0073" at bounding box center [145, 615] width 60 height 13
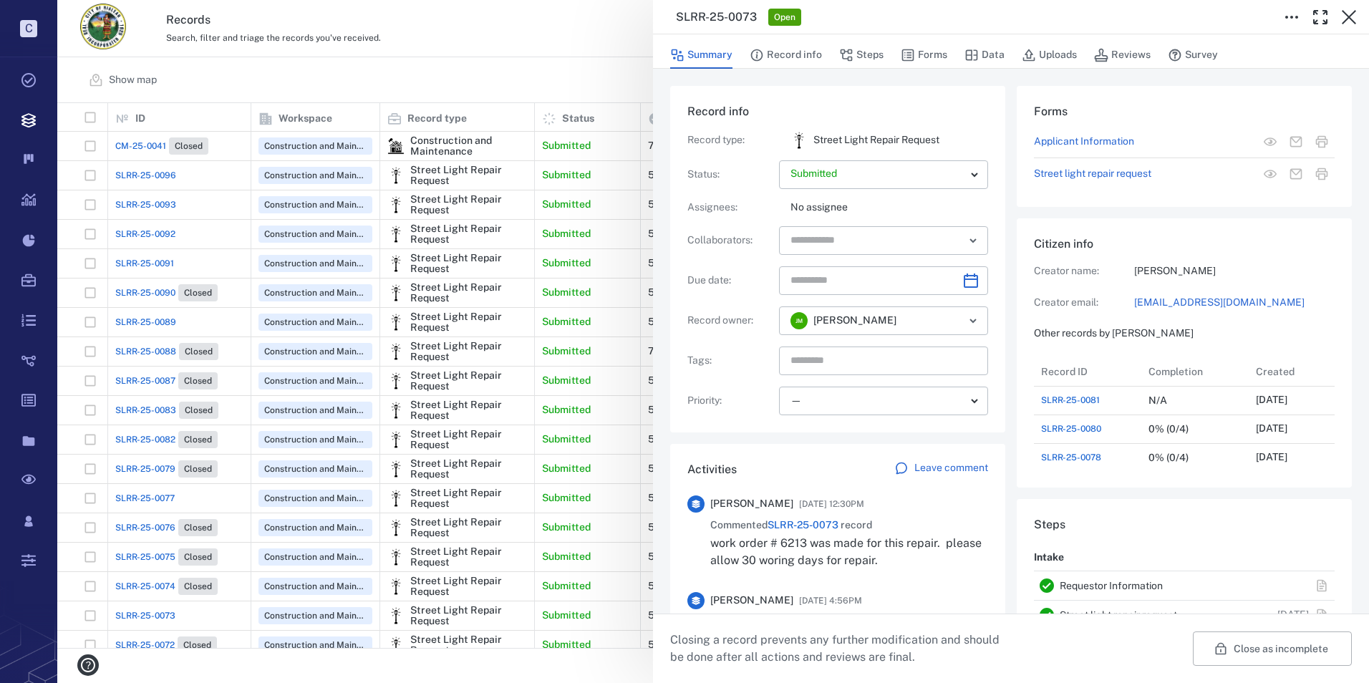
click at [942, 468] on p "Leave comment" at bounding box center [951, 468] width 74 height 14
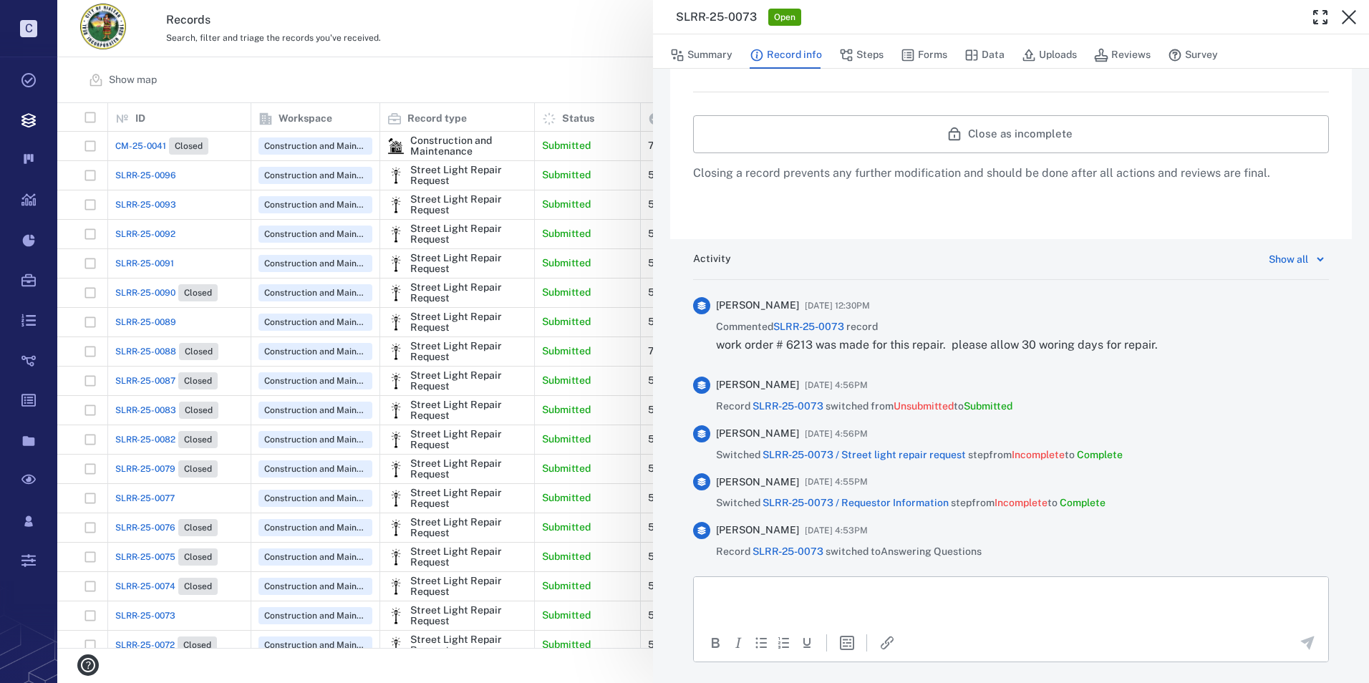
click at [829, 577] on html at bounding box center [1011, 594] width 634 height 36
click at [1299, 647] on icon "Send the comment" at bounding box center [1307, 642] width 17 height 17
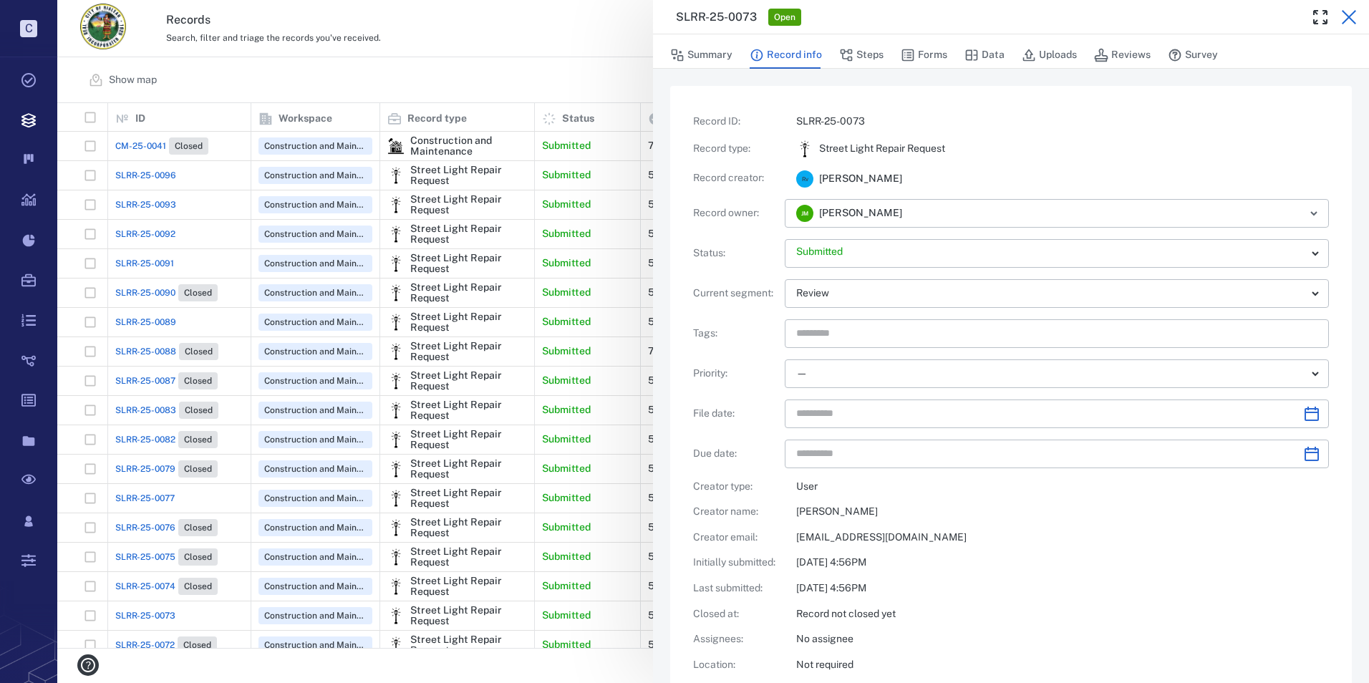
click at [1340, 19] on icon "button" at bounding box center [1348, 17] width 17 height 17
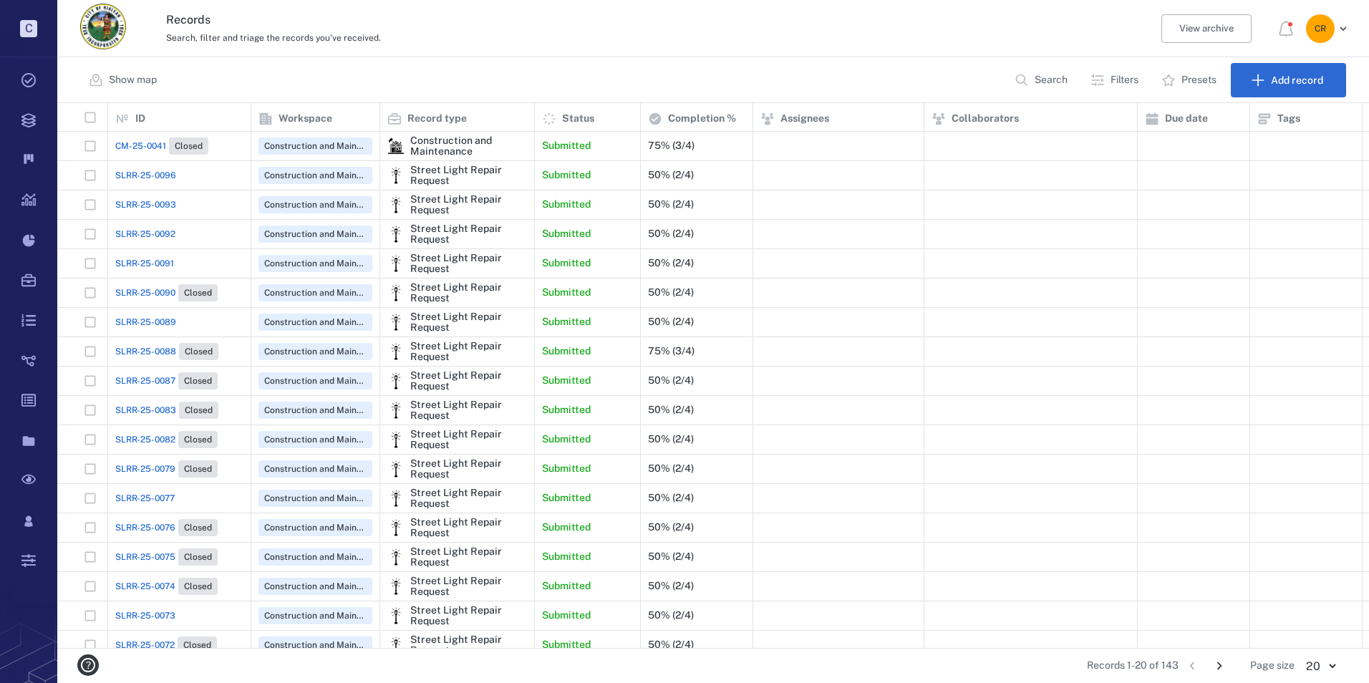
click at [164, 500] on span "SLRR-25-0077" at bounding box center [144, 498] width 59 height 13
click at [153, 491] on div "SLRR-25-0077" at bounding box center [179, 498] width 128 height 29
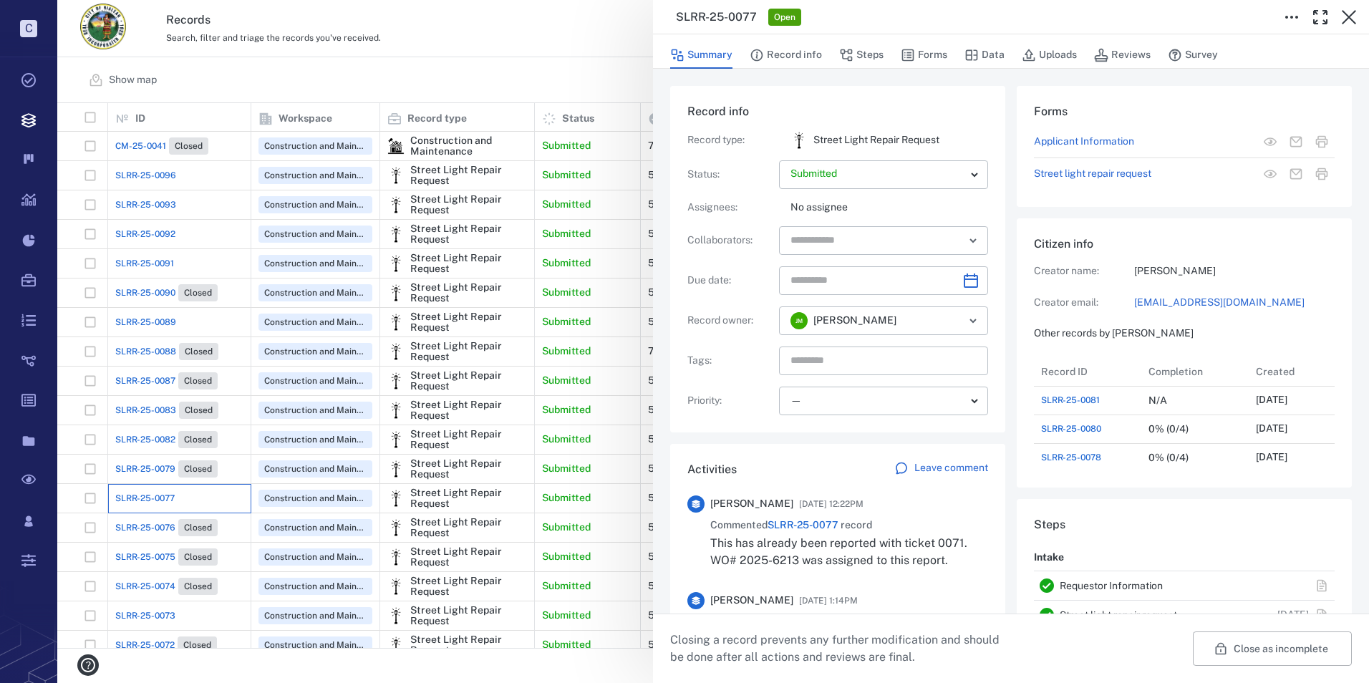
scroll to position [200, 274]
click at [939, 468] on p "Leave comment" at bounding box center [951, 468] width 74 height 14
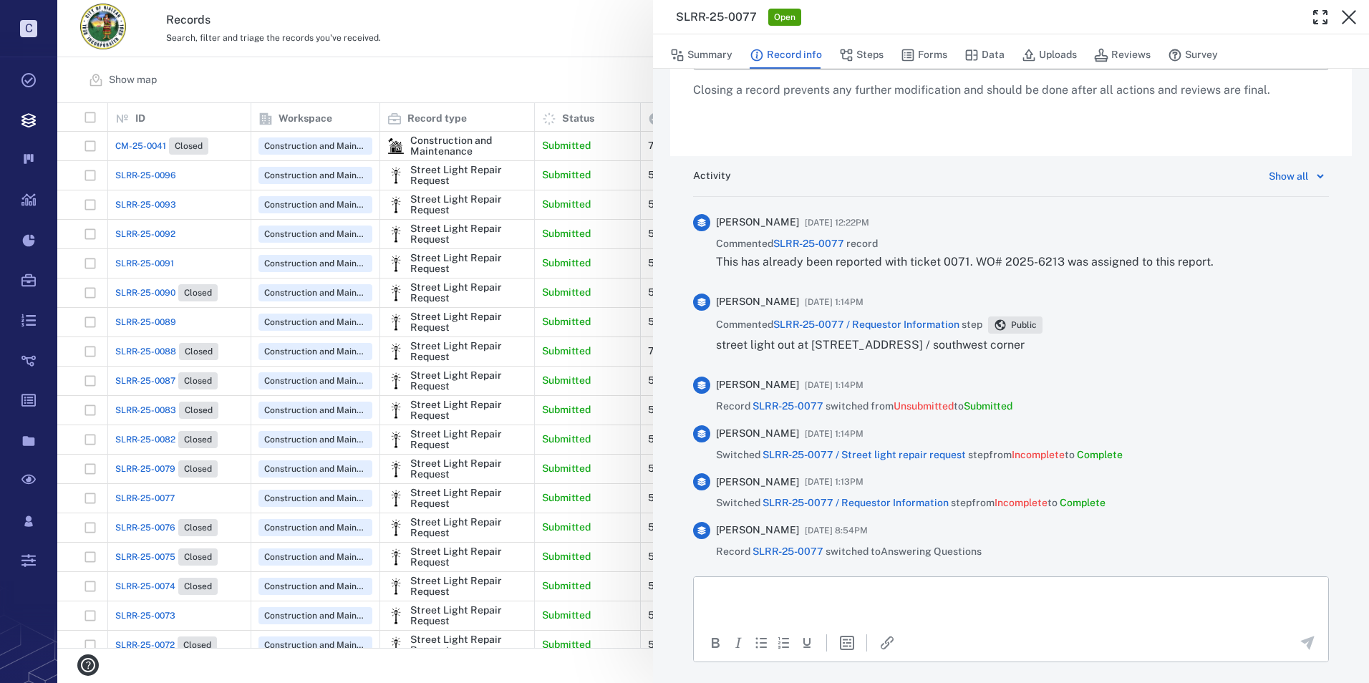
click at [837, 599] on p "Rich Text Area. Press ALT-0 for help." at bounding box center [1011, 594] width 610 height 13
click at [1304, 639] on icon "Send the comment" at bounding box center [1307, 642] width 17 height 17
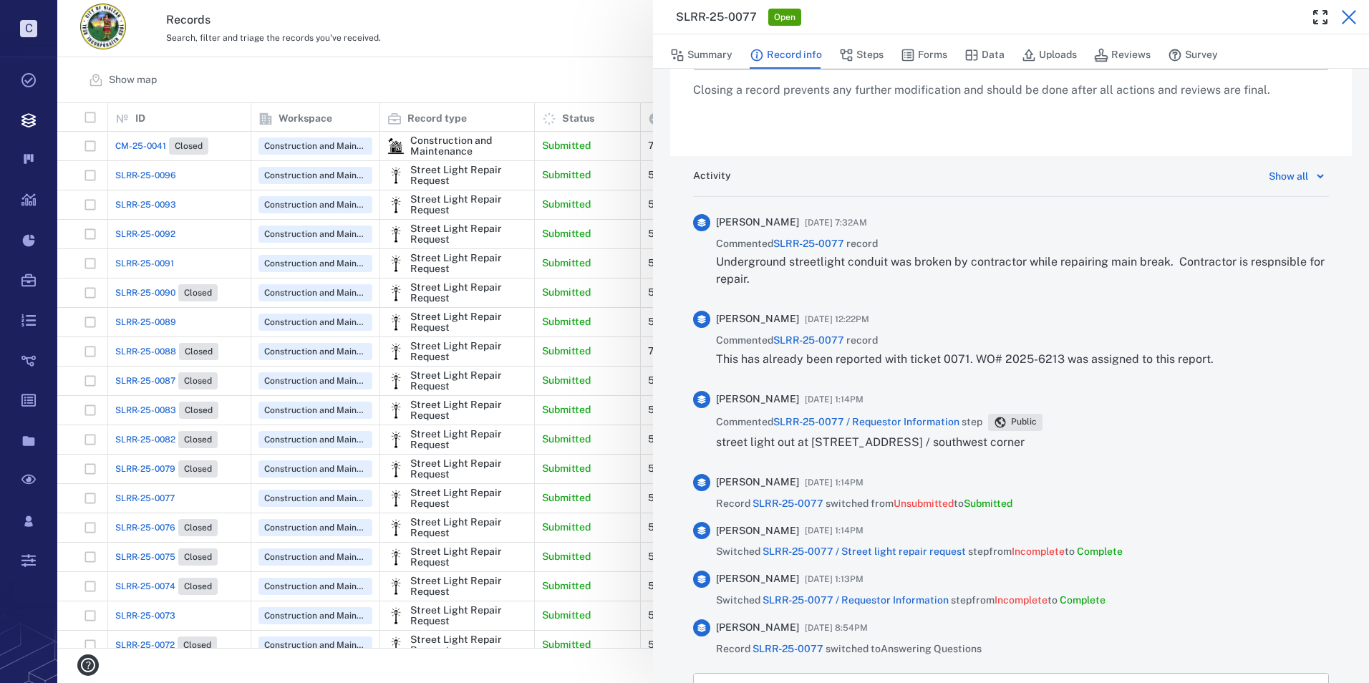
click at [1347, 16] on icon "button" at bounding box center [1348, 17] width 17 height 17
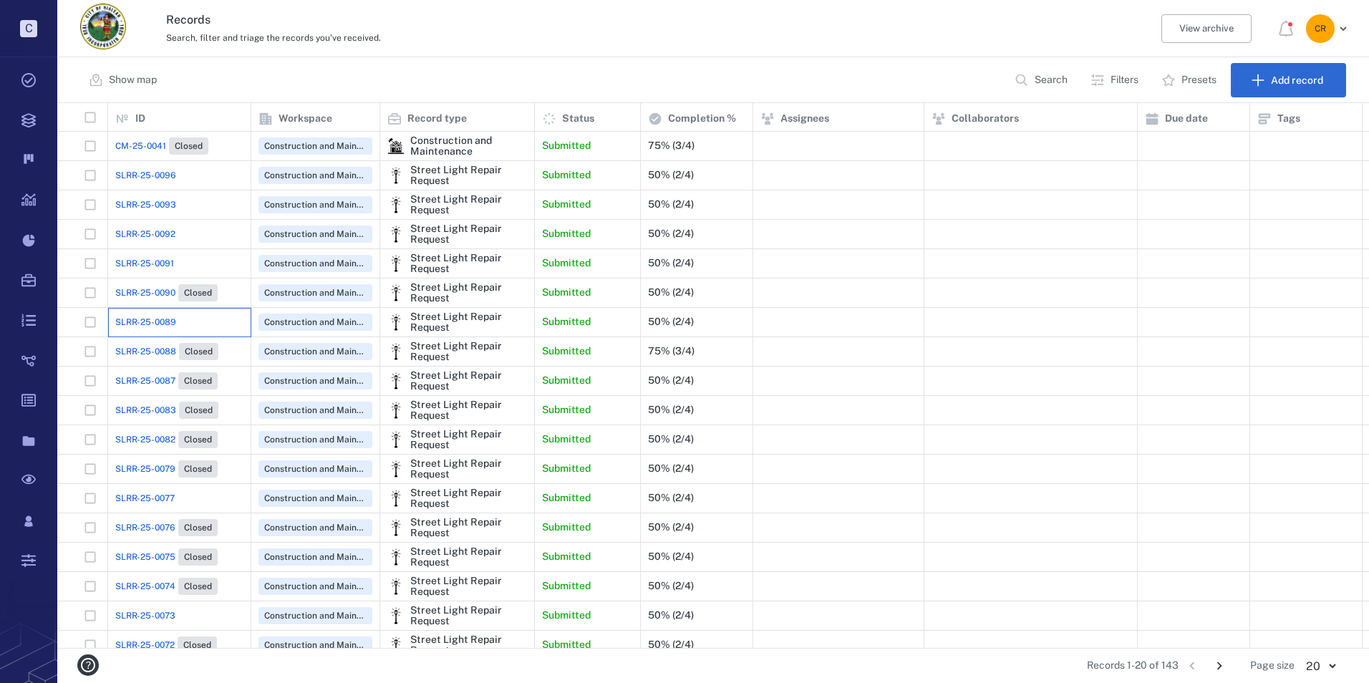
click at [150, 329] on div "SLRR-25-0089" at bounding box center [179, 322] width 128 height 29
click at [150, 322] on span "SLRR-25-0089" at bounding box center [145, 322] width 61 height 13
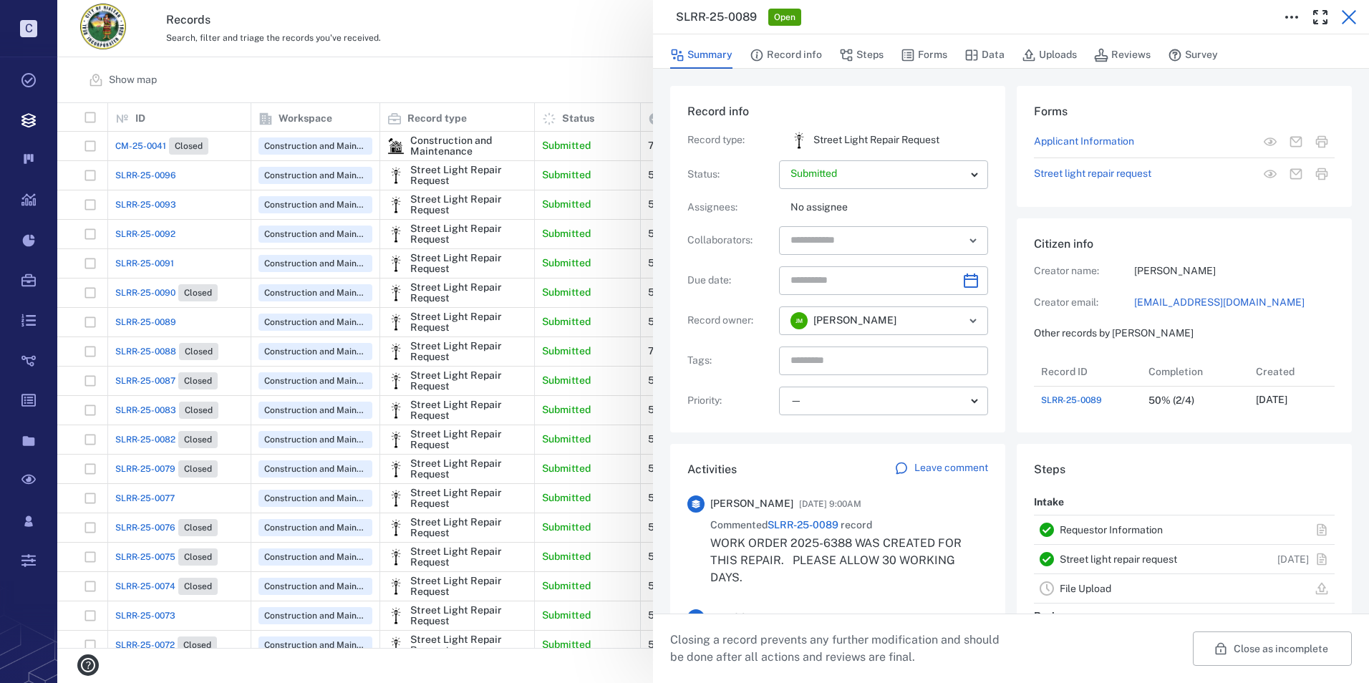
click at [1346, 13] on icon "button" at bounding box center [1348, 17] width 17 height 17
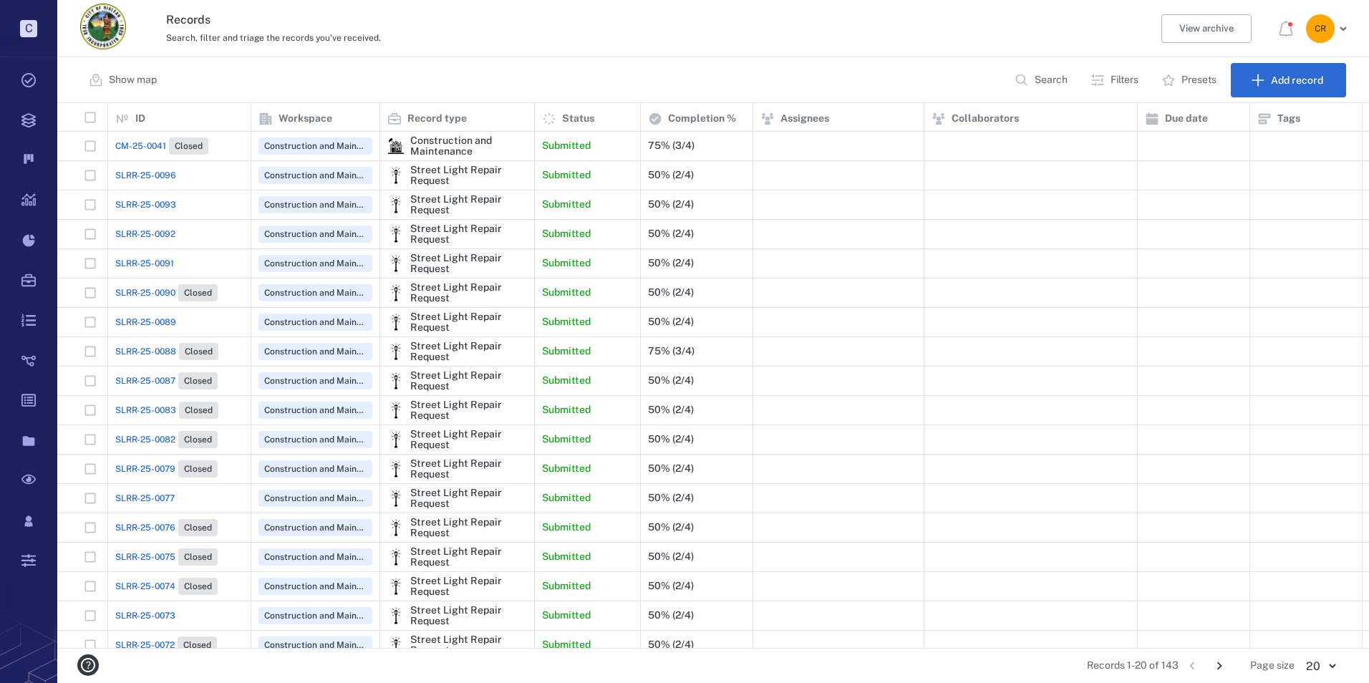
click at [153, 261] on span "SLRR-25-0091" at bounding box center [144, 263] width 59 height 13
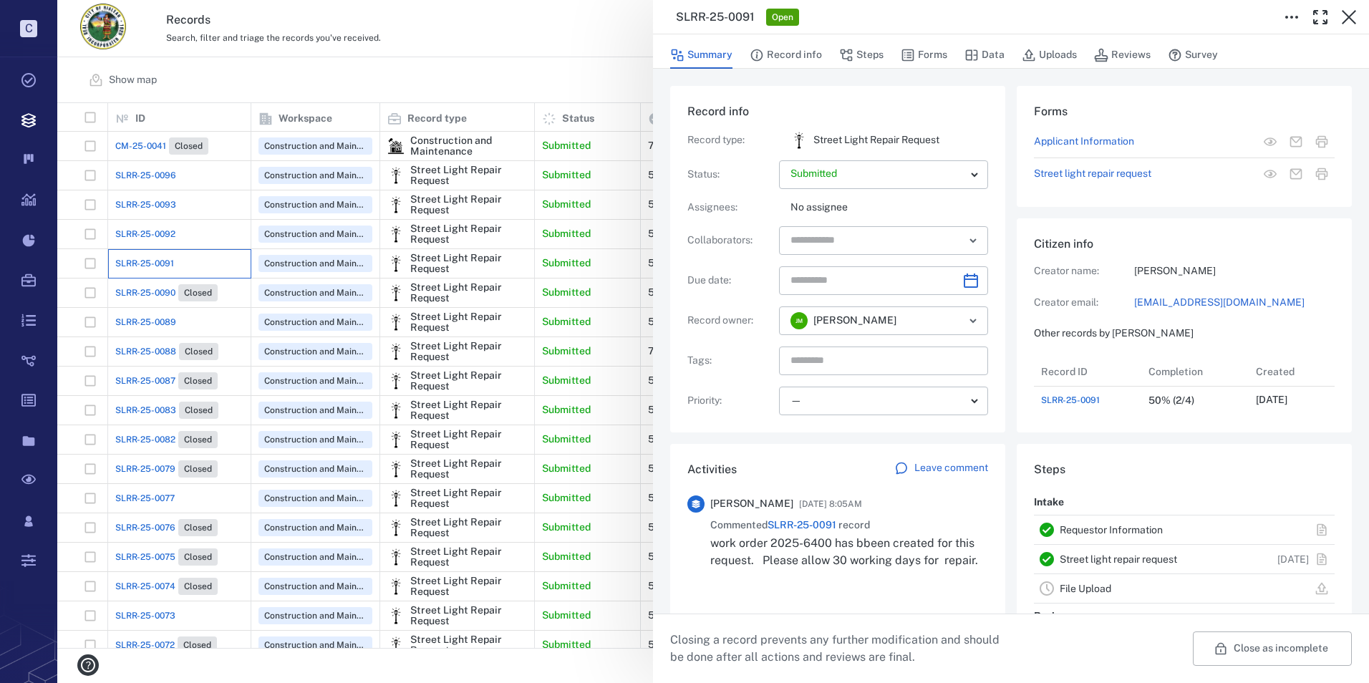
scroll to position [57, 284]
click at [1351, 11] on icon "button" at bounding box center [1348, 17] width 17 height 17
